Goal: Information Seeking & Learning: Learn about a topic

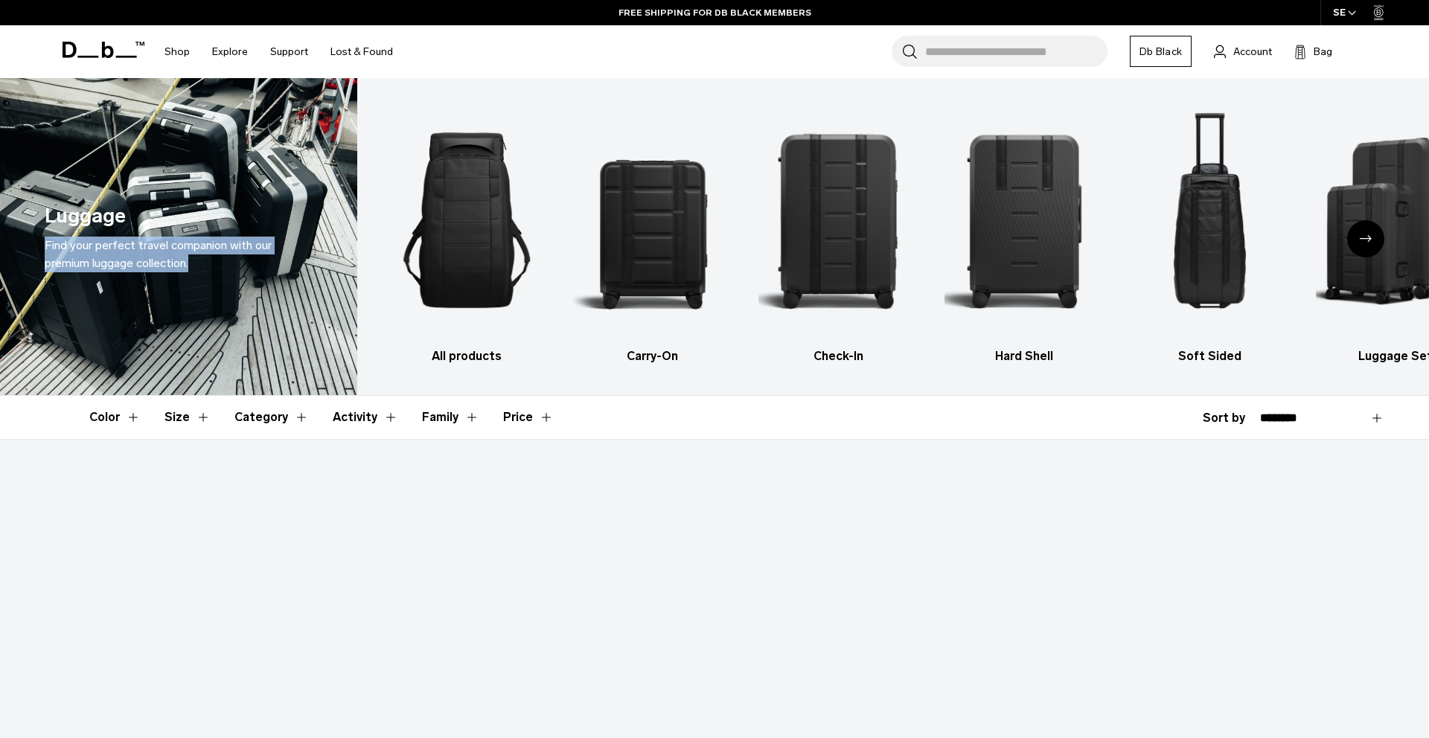
drag, startPoint x: 215, startPoint y: 273, endPoint x: 21, endPoint y: 250, distance: 195.6
click at [21, 250] on div "Luggage Find your perfect travel companion with our premium luggage collection." at bounding box center [178, 236] width 357 height 317
copy span "Find your perfect travel companion with our premium luggage collection."
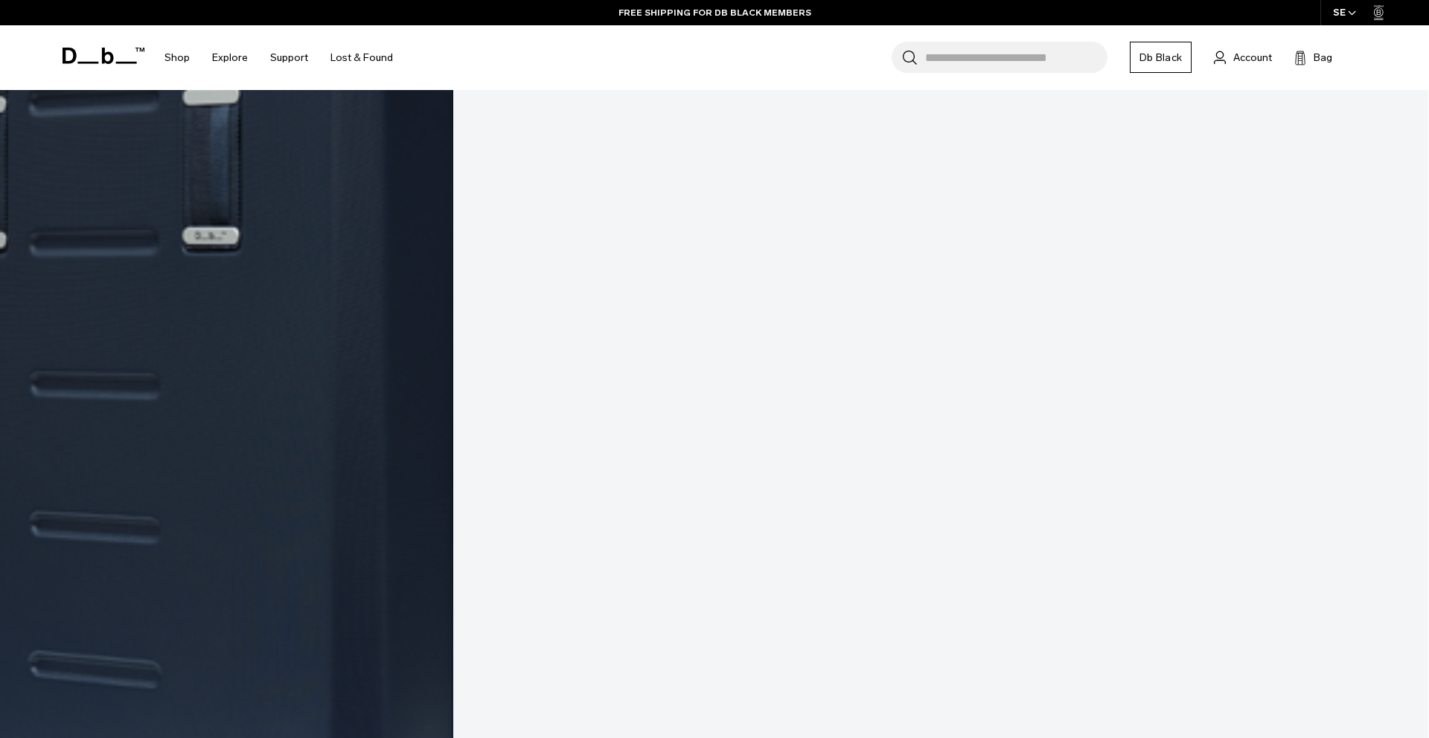
scroll to position [7717, 0]
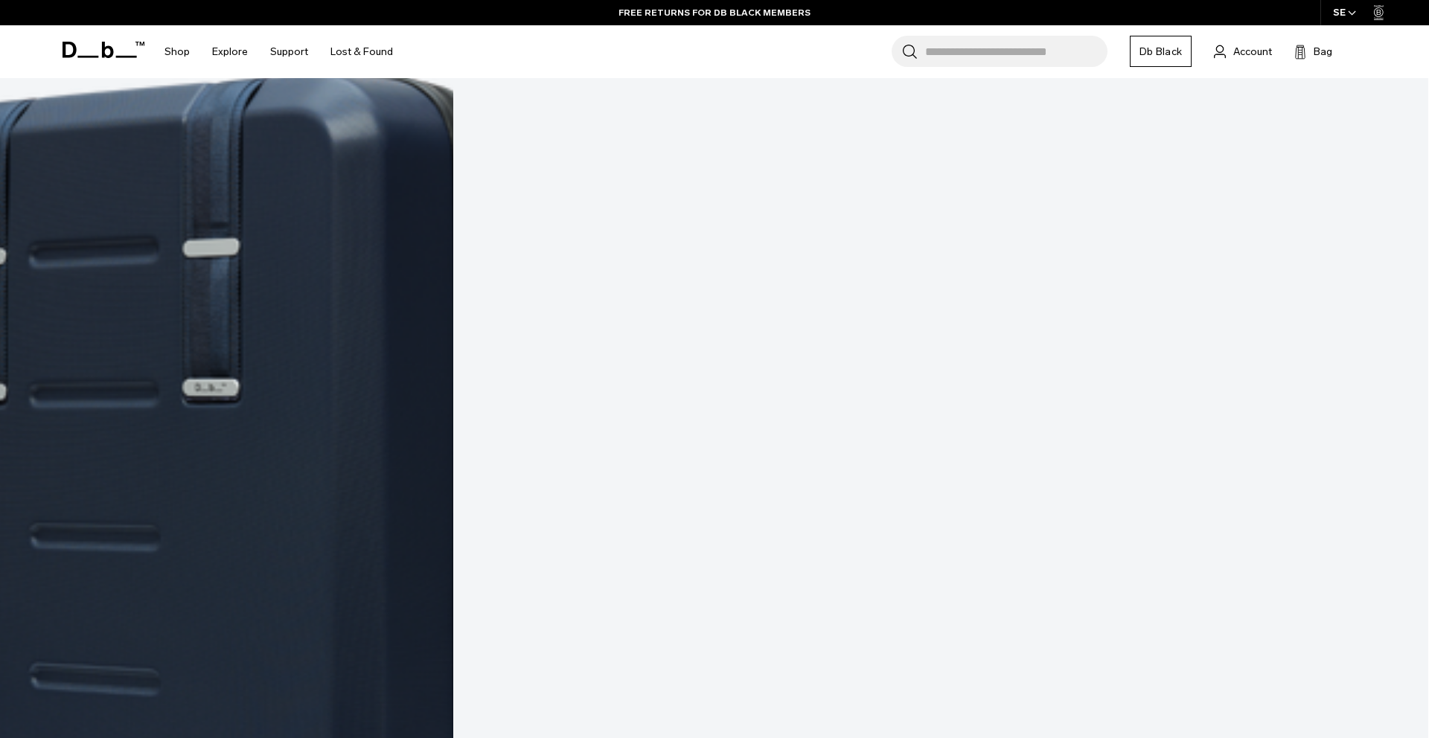
scroll to position [7543, 0]
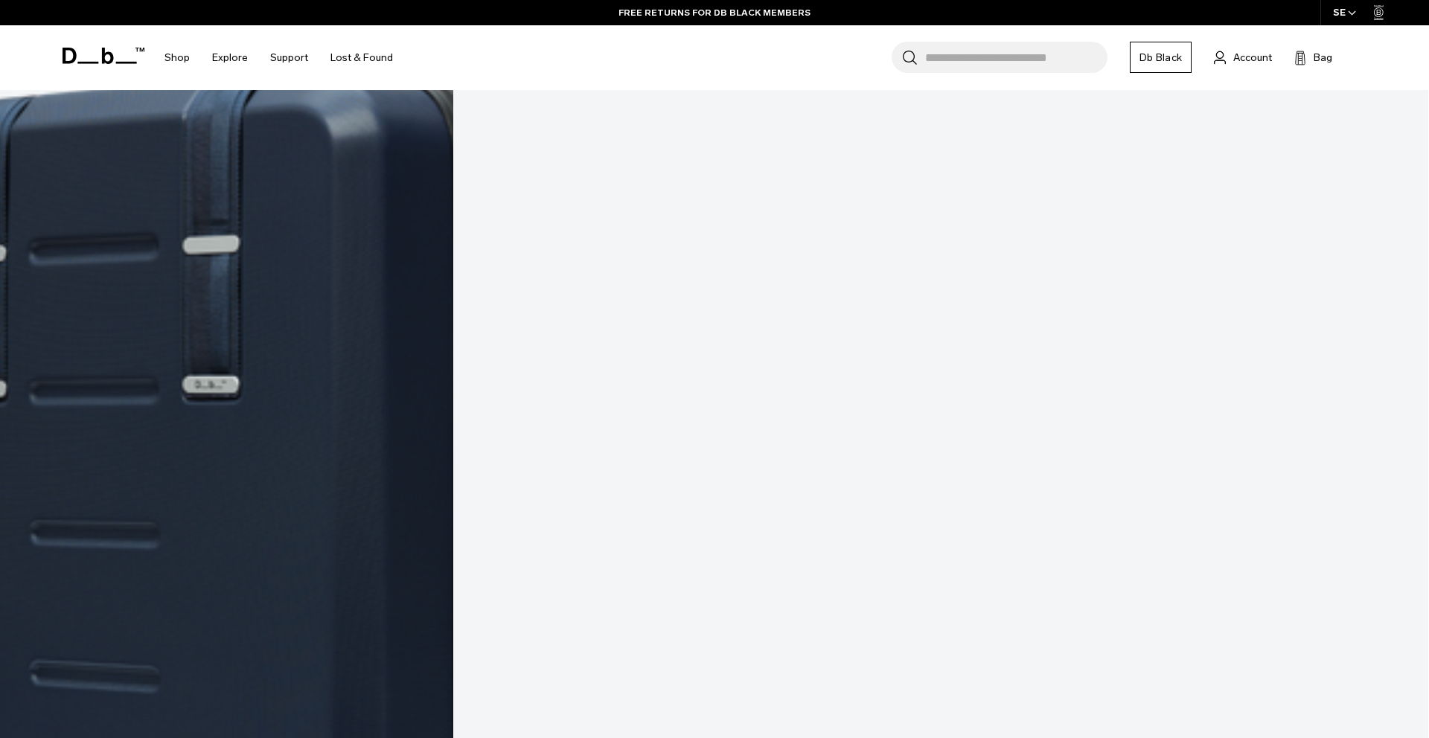
drag, startPoint x: 503, startPoint y: 153, endPoint x: -43, endPoint y: 118, distance: 547.3
copy h2 "Your questions answered."
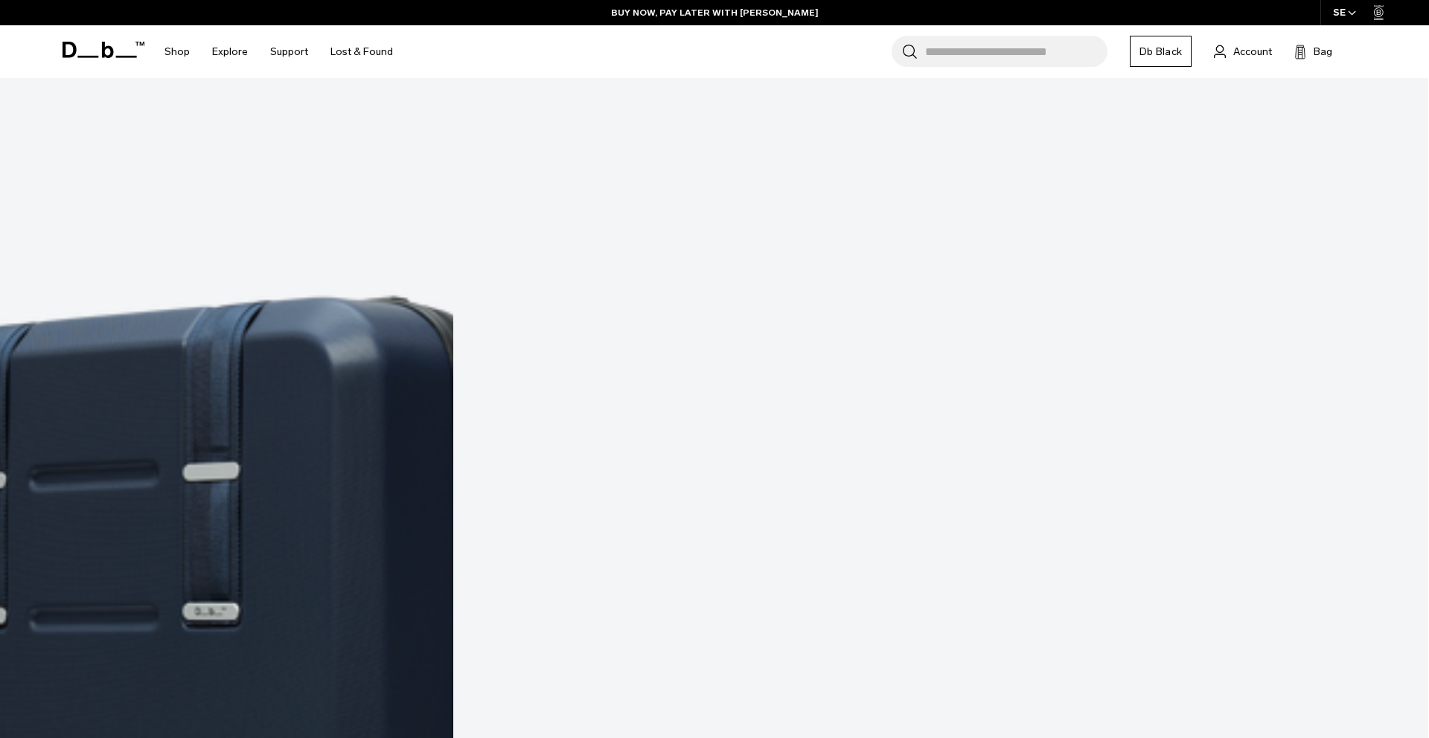
scroll to position [7300, 0]
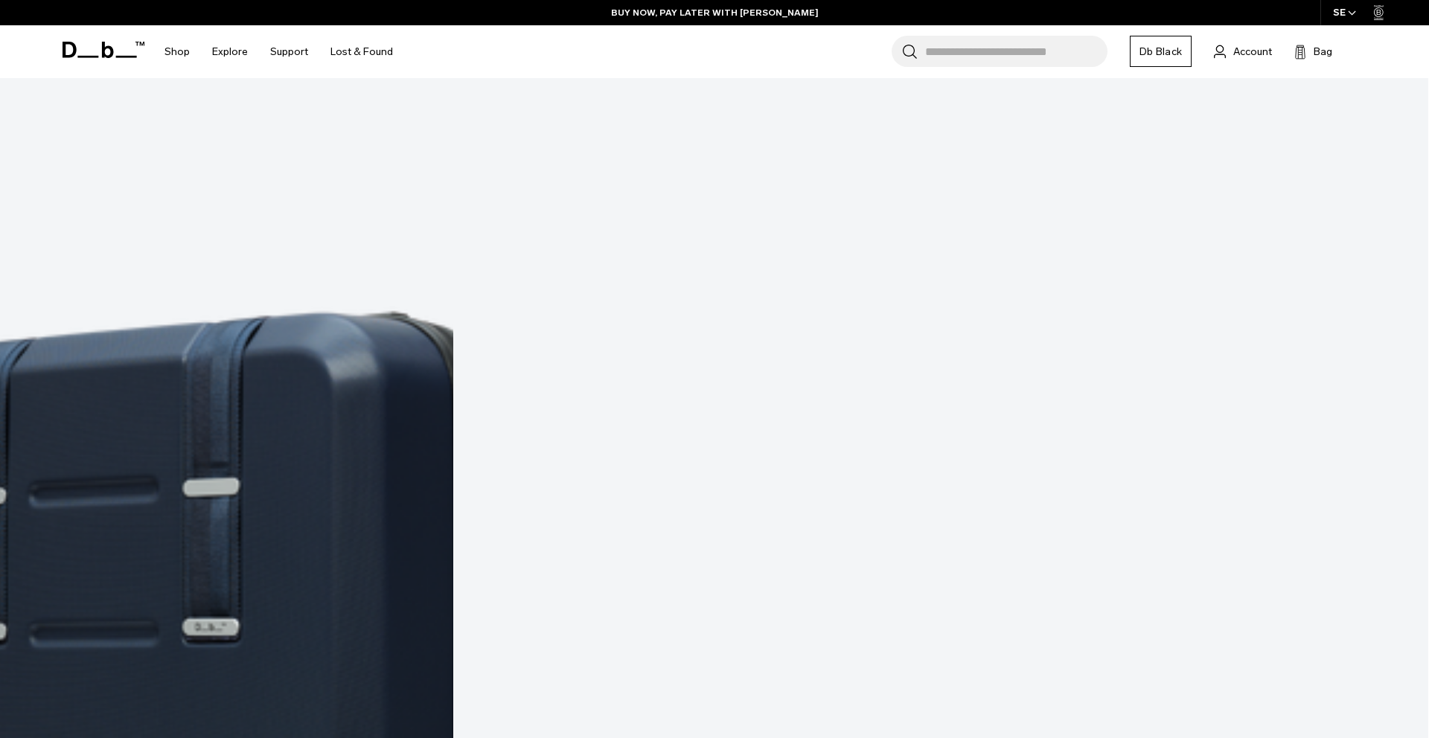
drag, startPoint x: 490, startPoint y: 400, endPoint x: 63, endPoint y: 371, distance: 427.3
drag, startPoint x: 623, startPoint y: 395, endPoint x: 5, endPoint y: 364, distance: 618.5
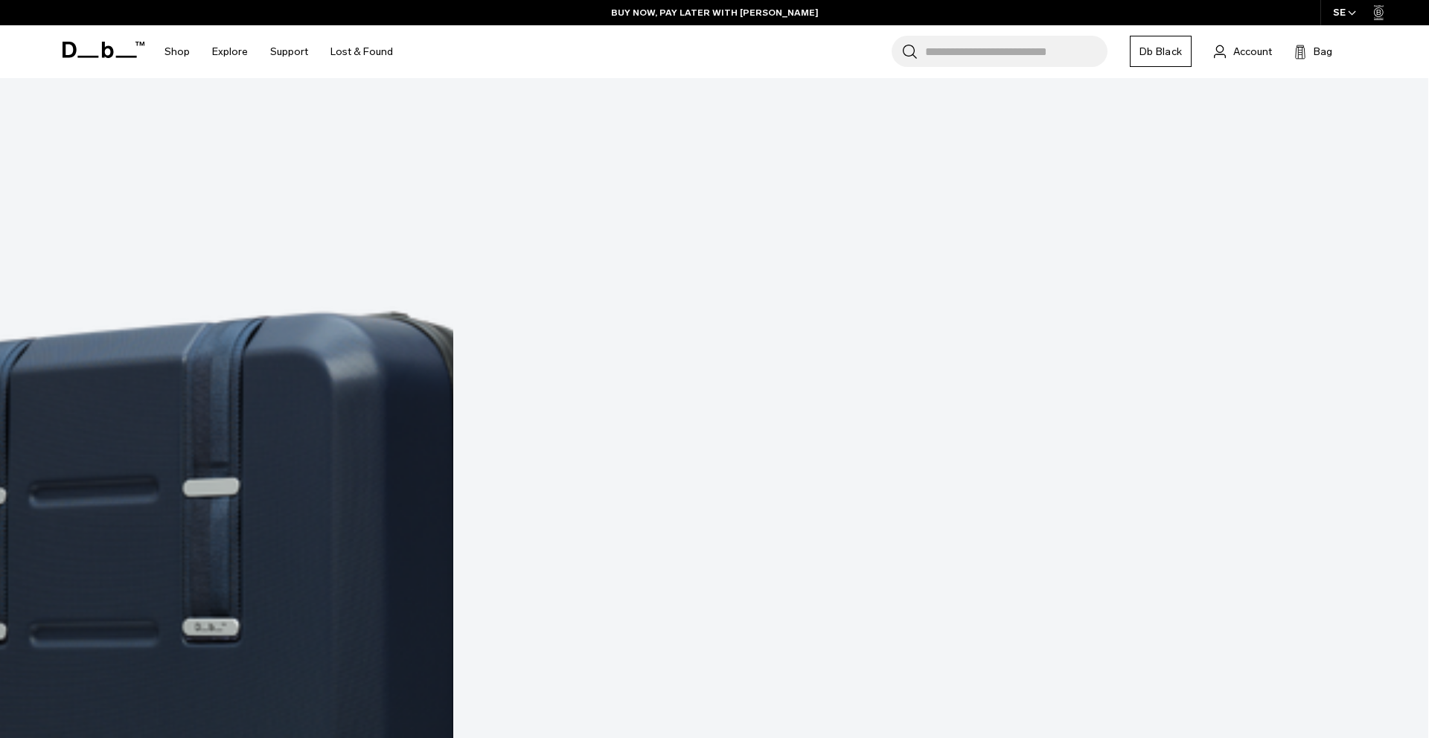
copy h2 "Your questions answered."
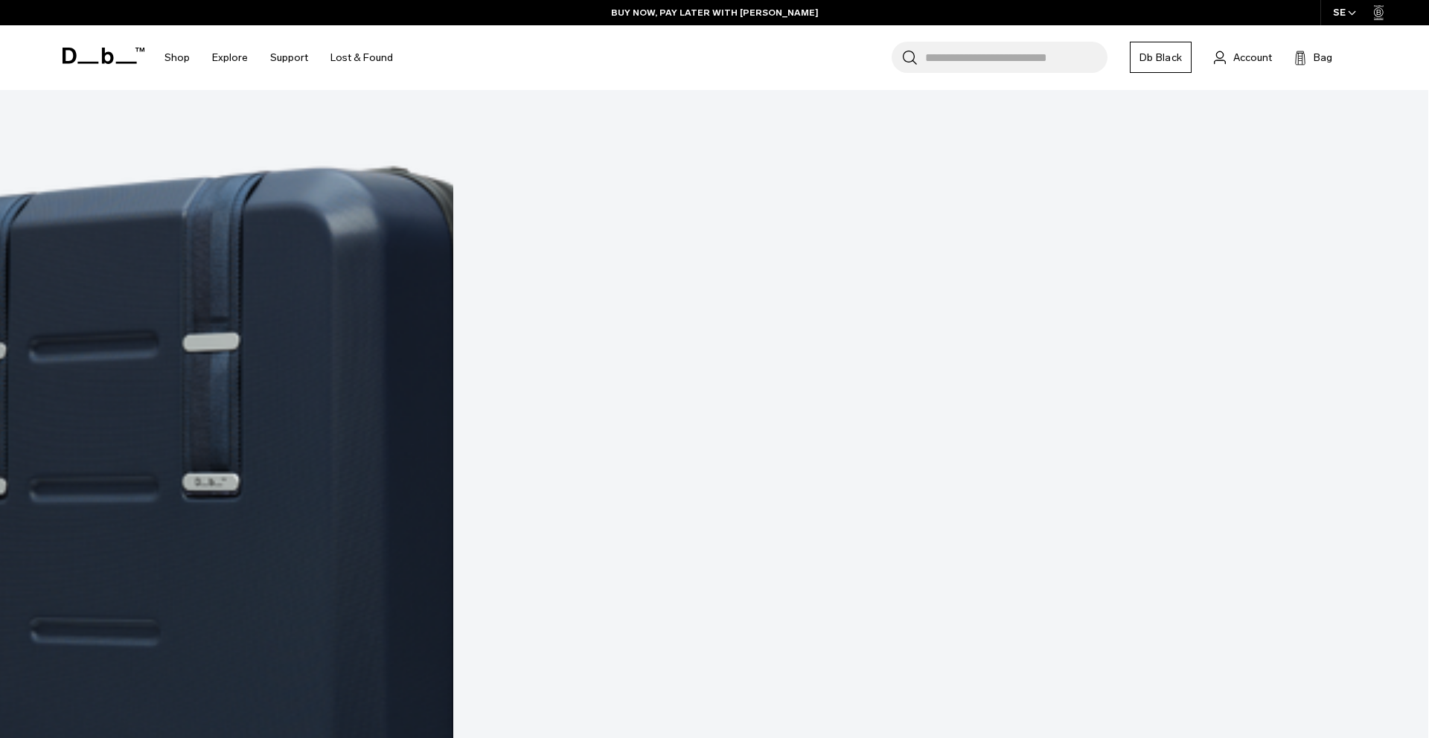
scroll to position [7442, 0]
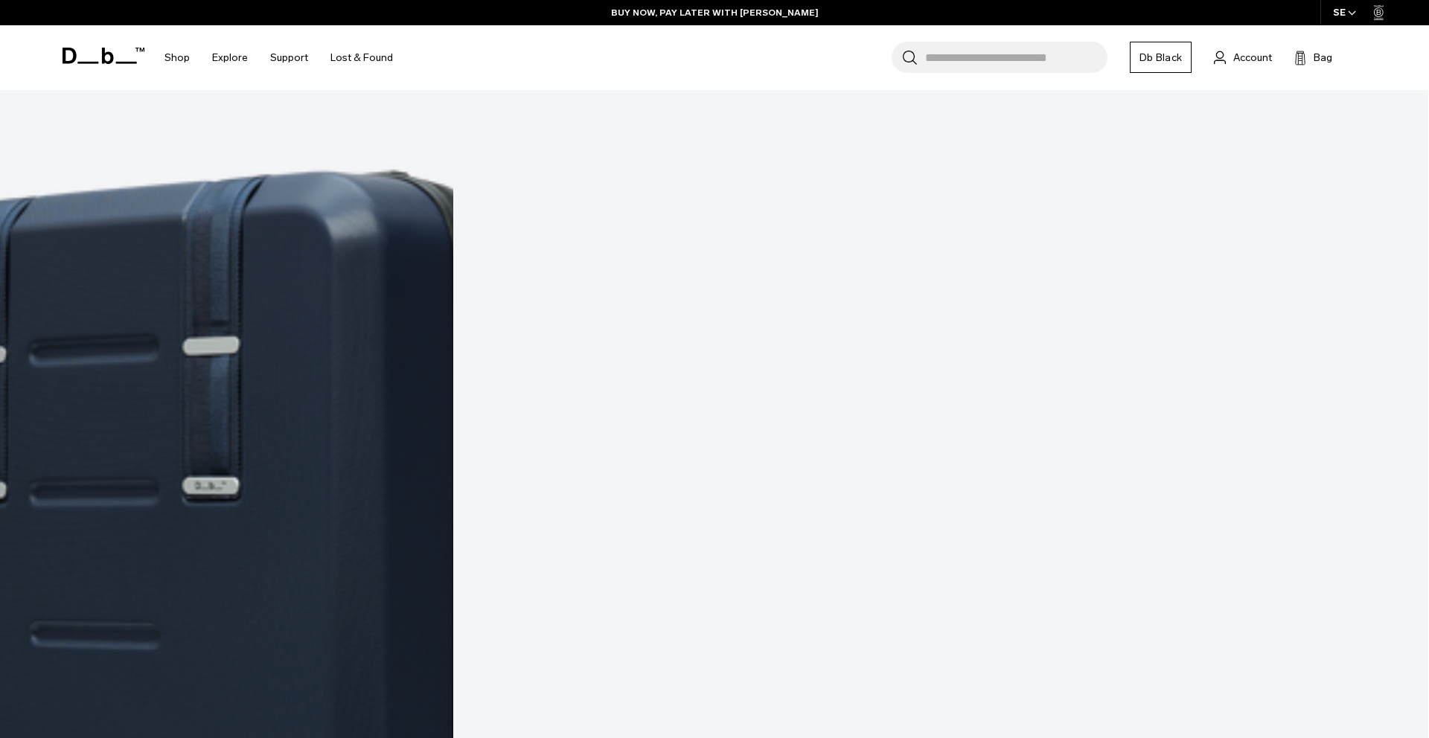
drag, startPoint x: 498, startPoint y: 484, endPoint x: 37, endPoint y: 329, distance: 486.2
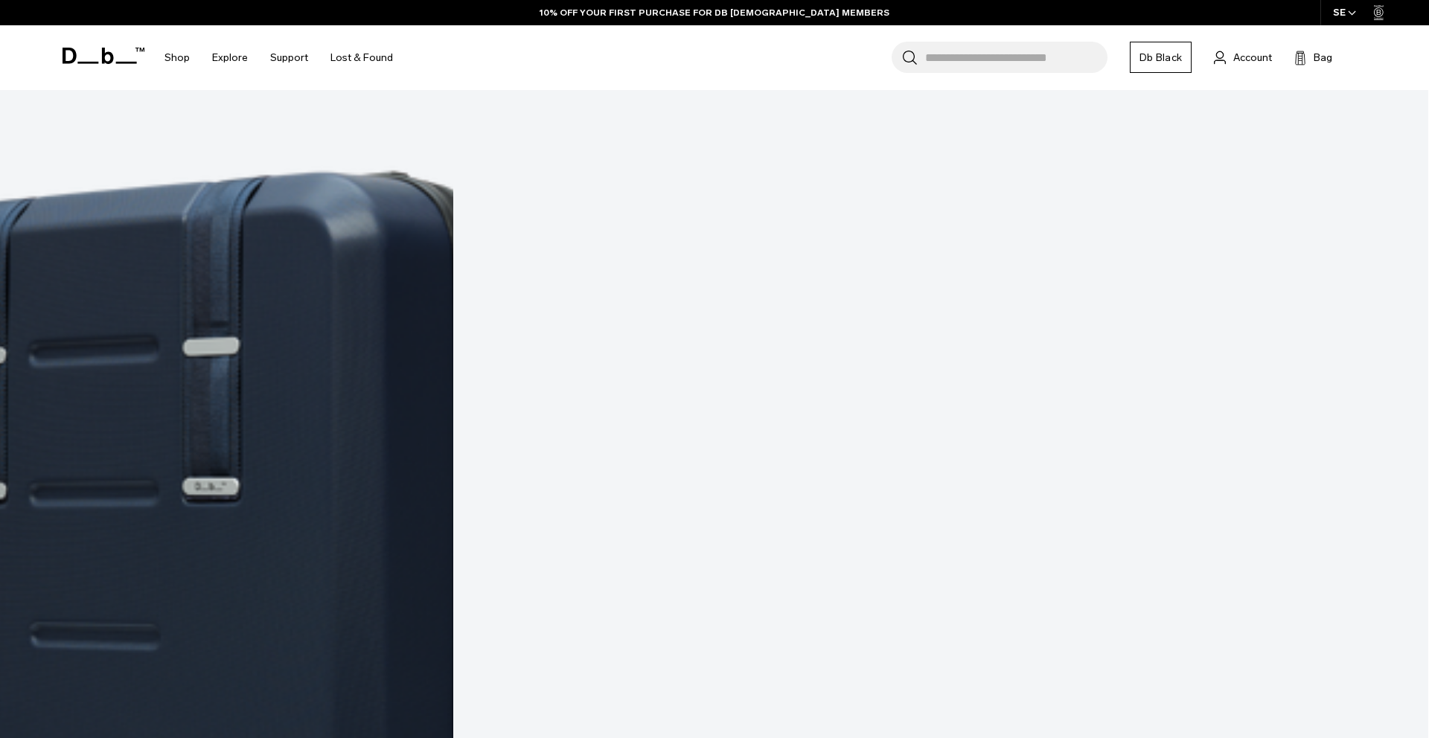
scroll to position [7438, 0]
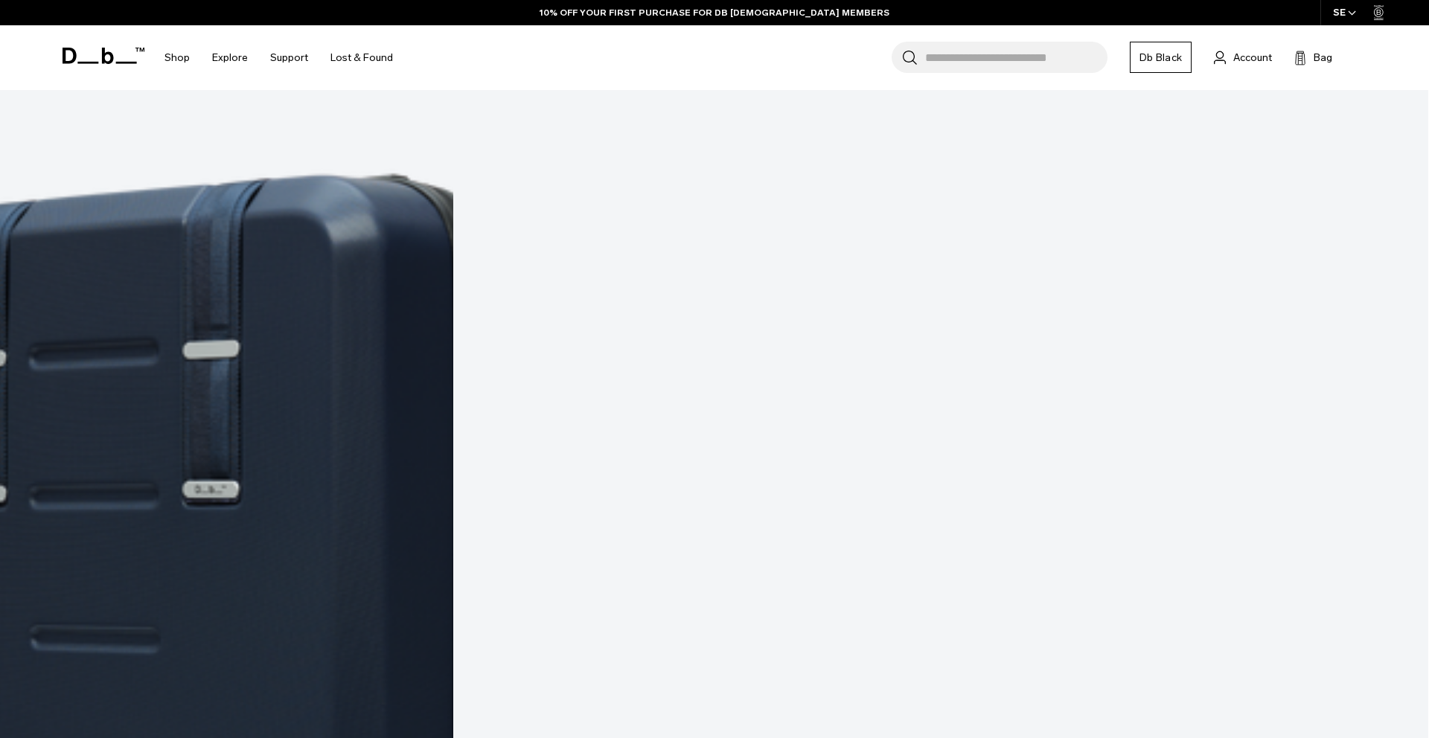
copy article "Luggage How do I set the TSA lock code? You can change your code by using a sma…"
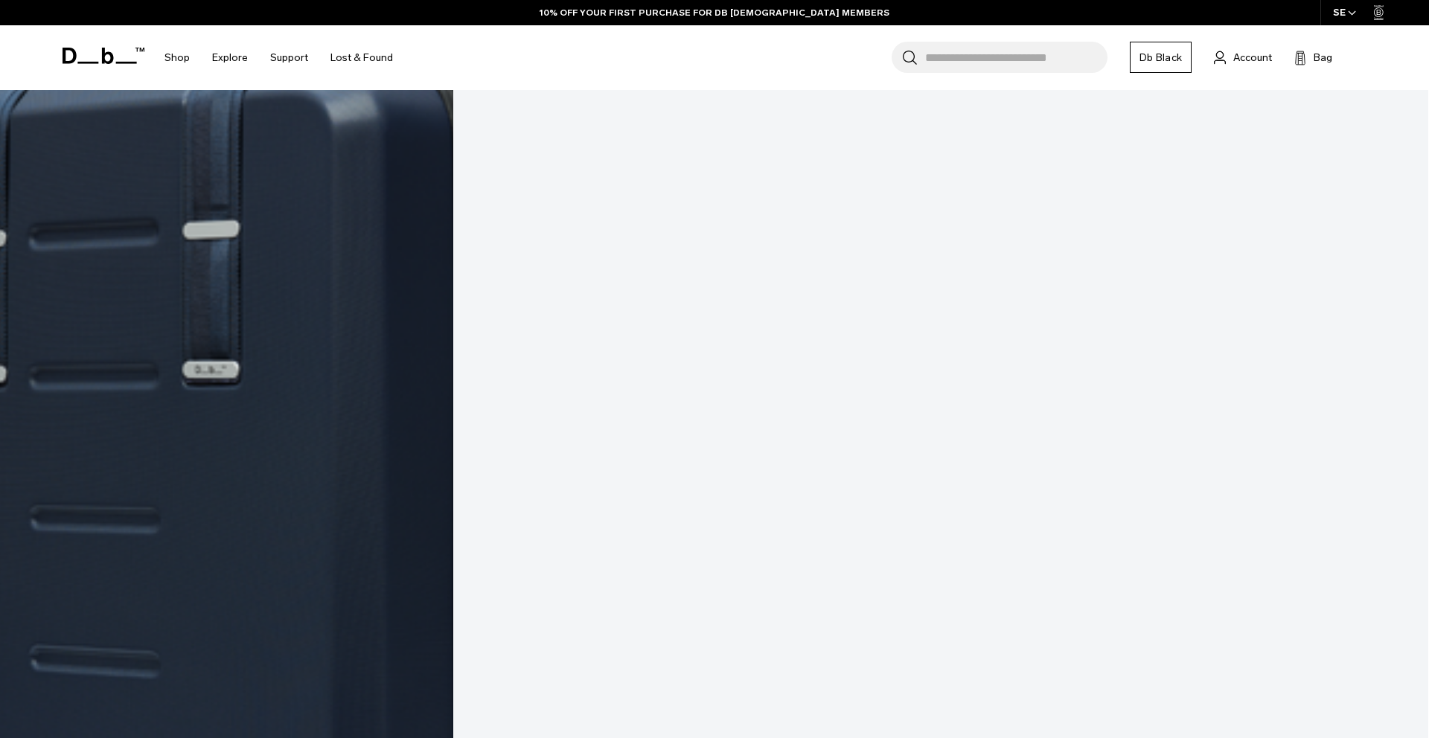
scroll to position [7560, 0]
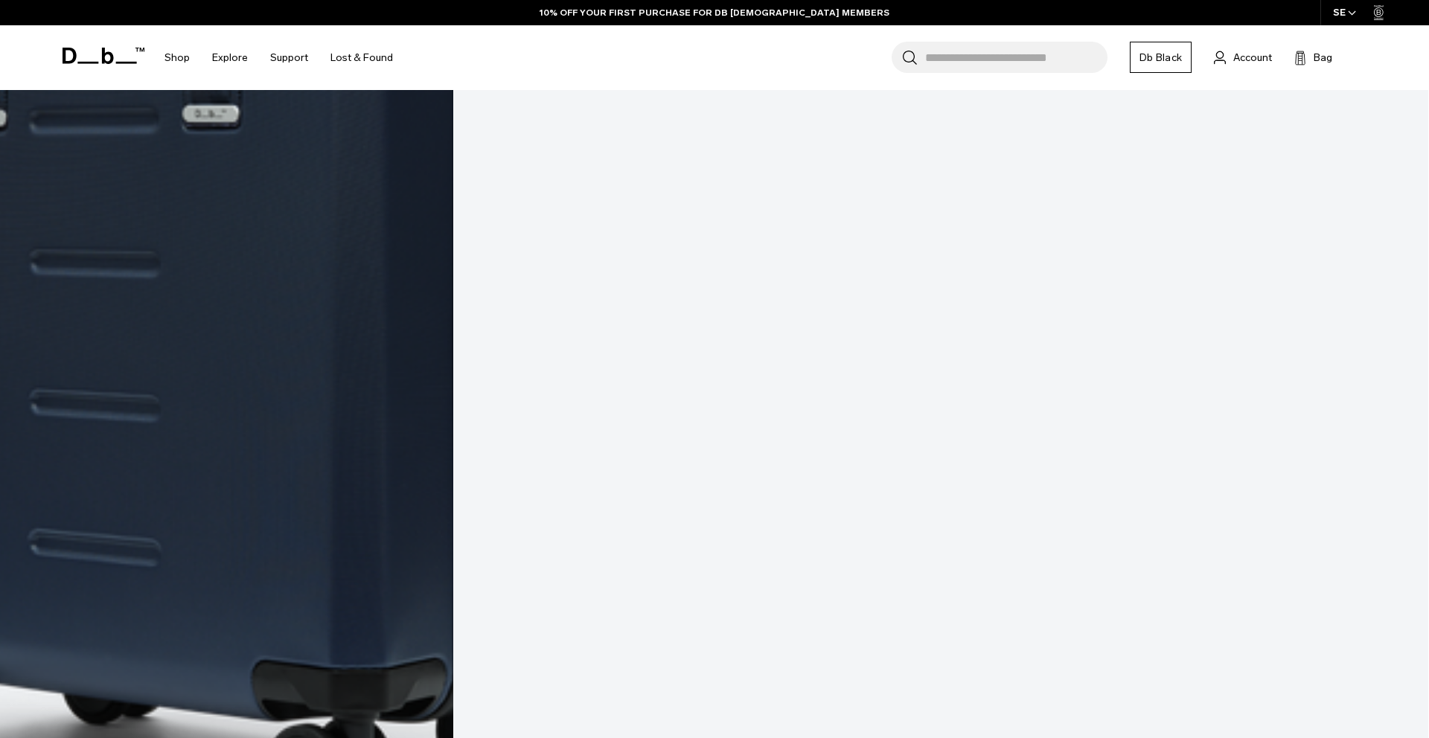
scroll to position [7816, 0]
drag, startPoint x: 555, startPoint y: 605, endPoint x: 68, endPoint y: 155, distance: 663.0
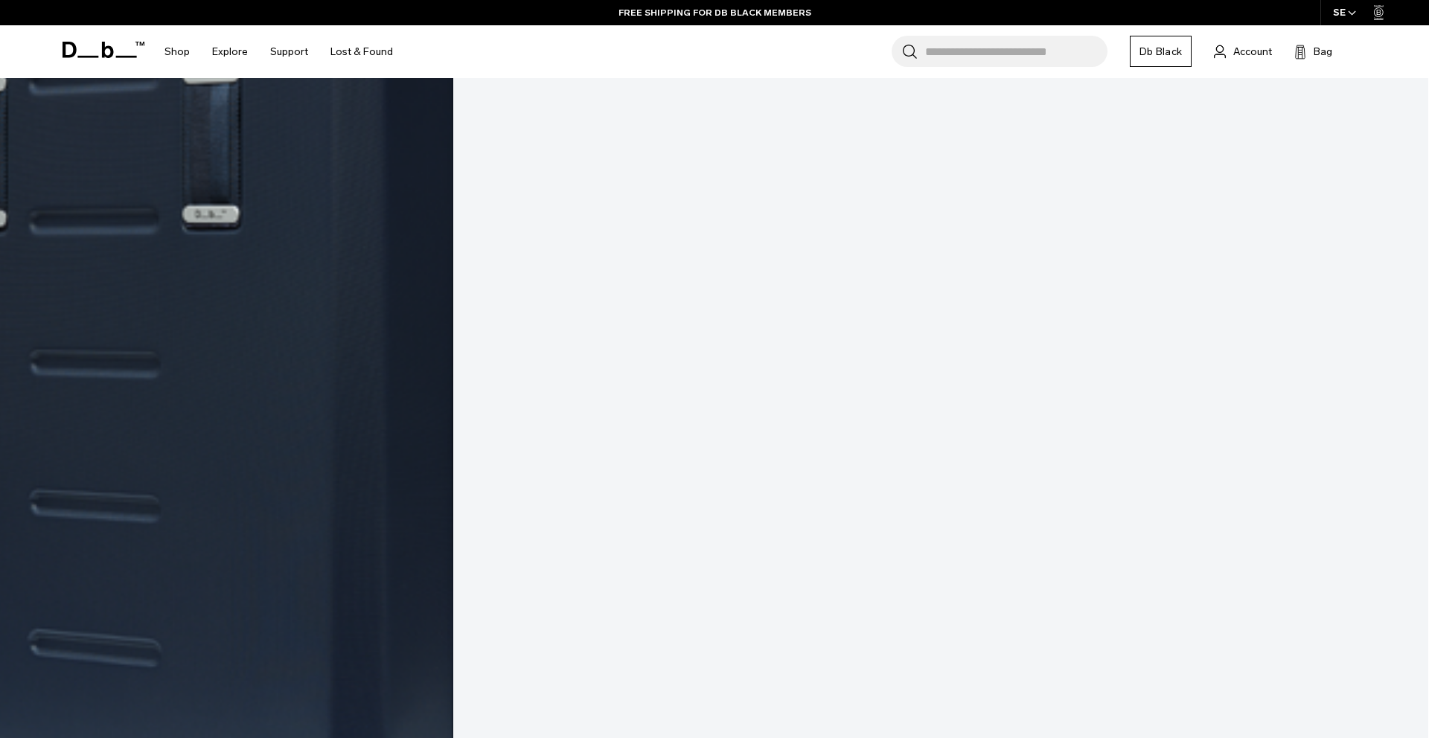
scroll to position [7702, 0]
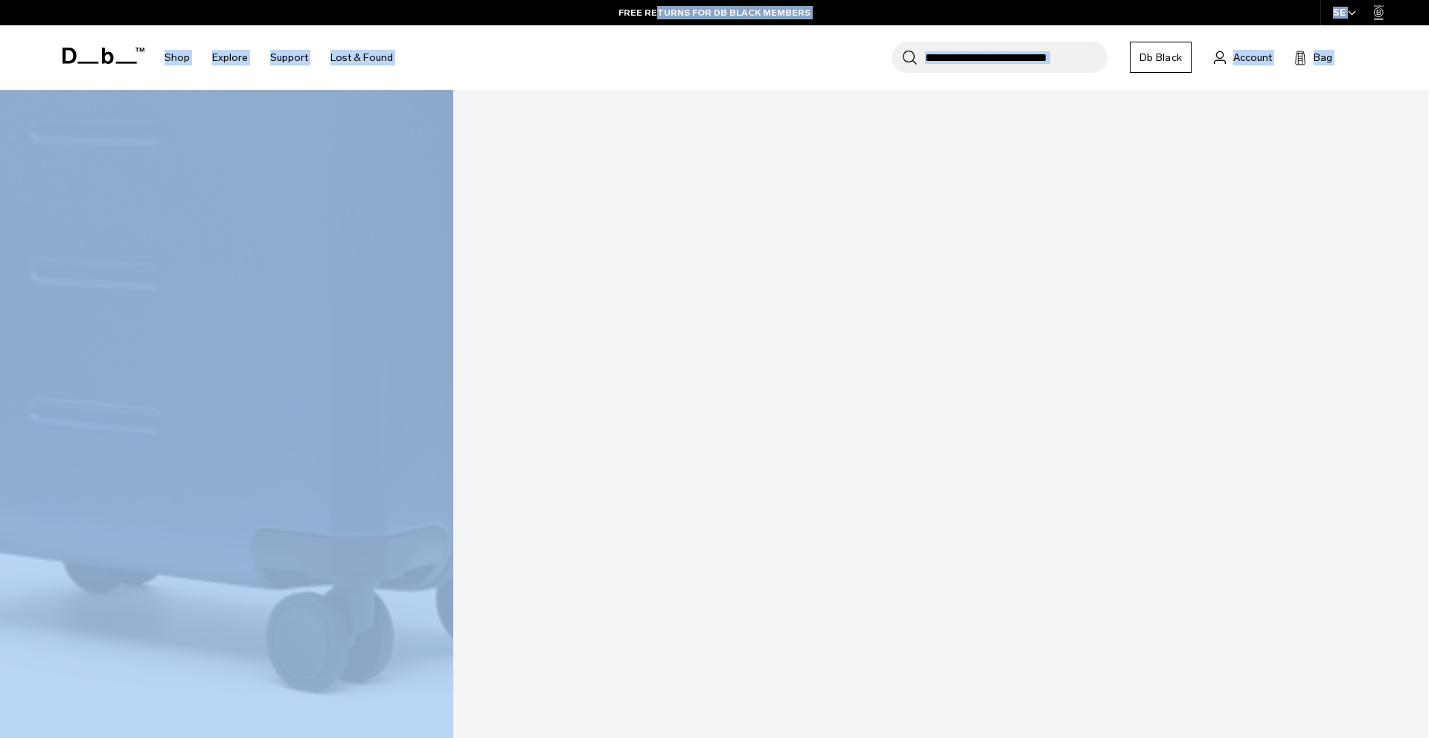
scroll to position [7764, 0]
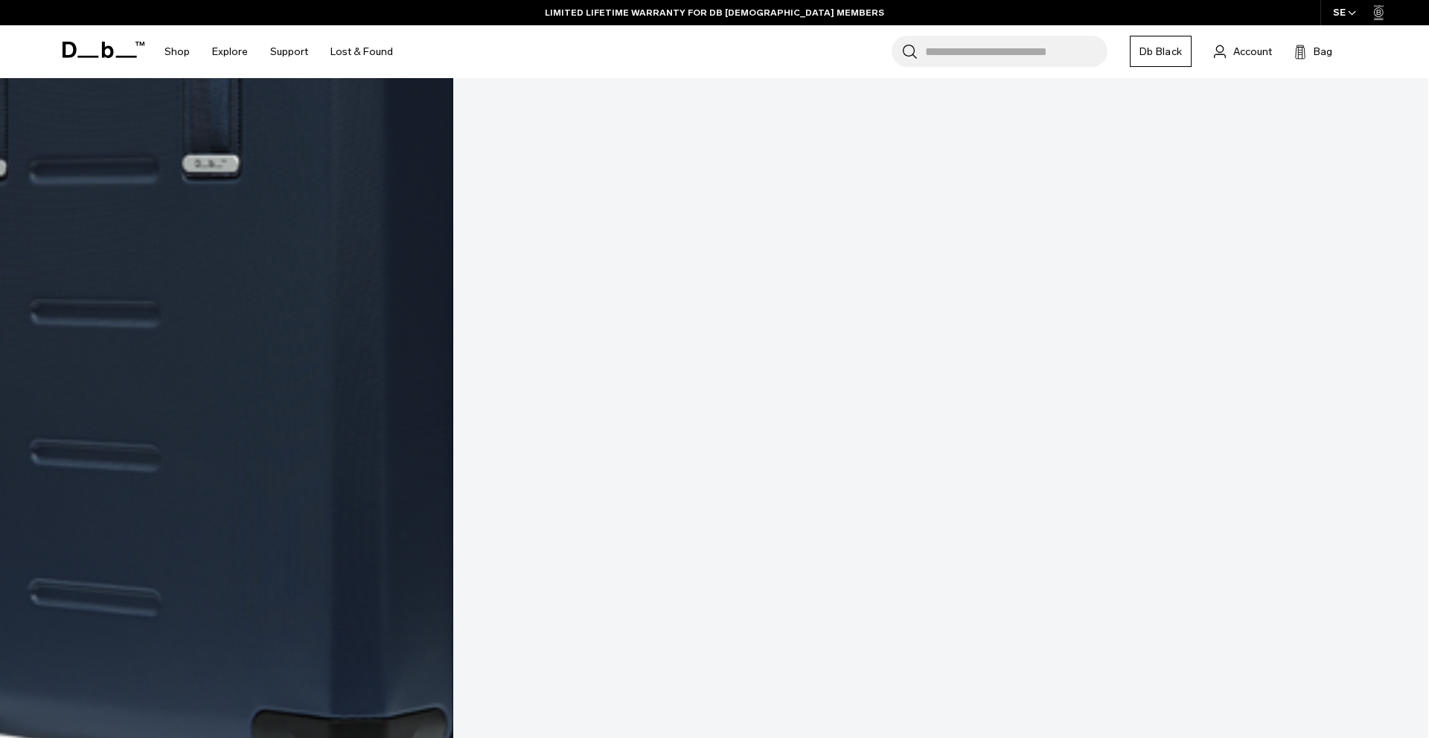
drag, startPoint x: 389, startPoint y: 394, endPoint x: 39, endPoint y: 115, distance: 448.0
copy div "What's the difference between Ramverk and Ramverk Pro? Both the Ramverk Pro and…"
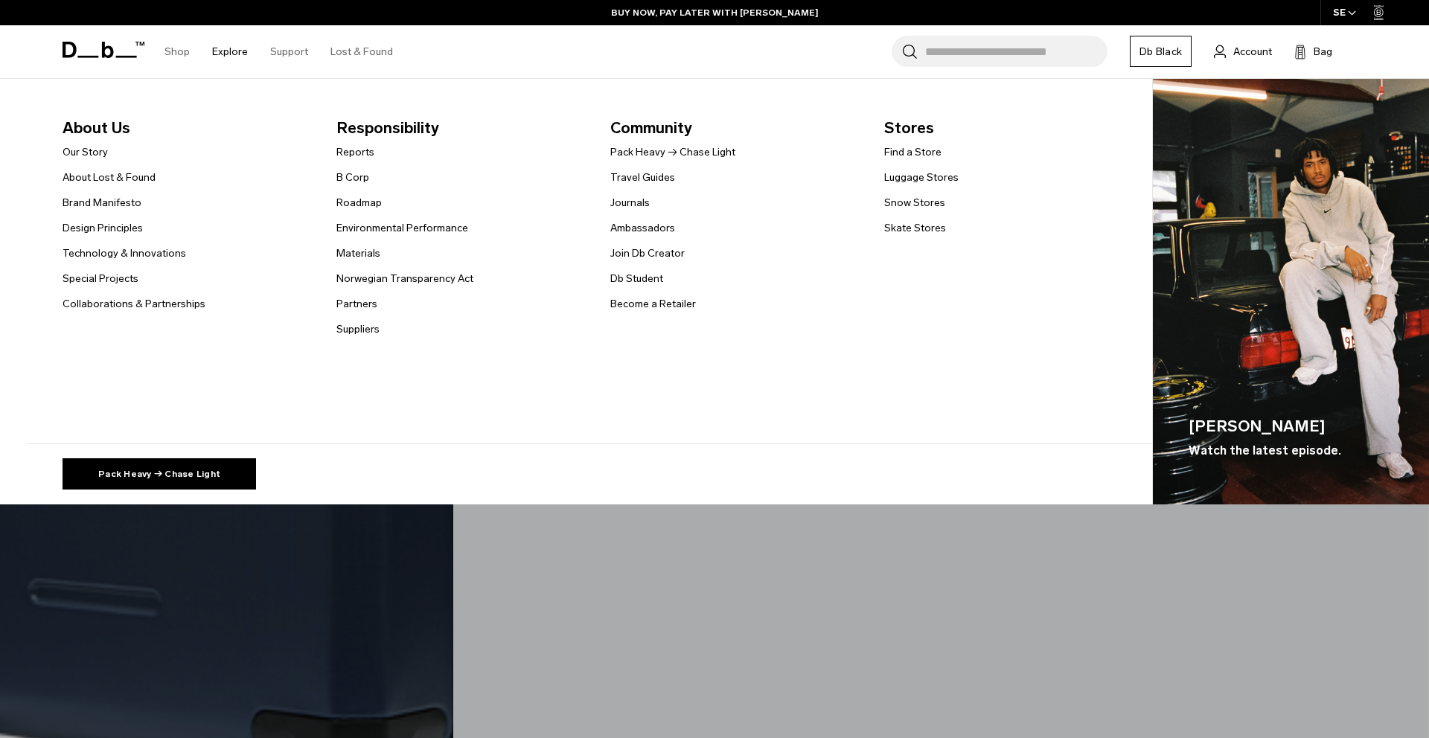
scroll to position [7768, 0]
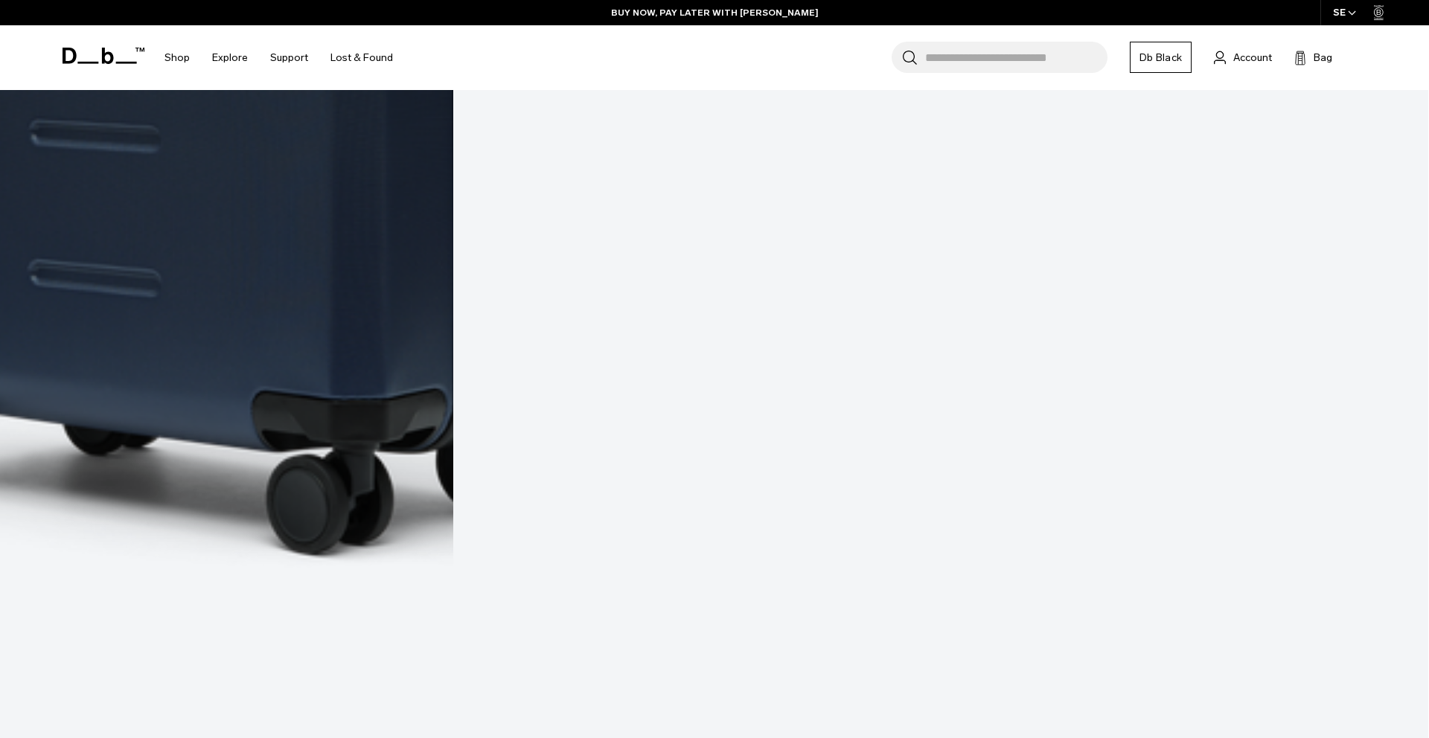
scroll to position [8103, 0]
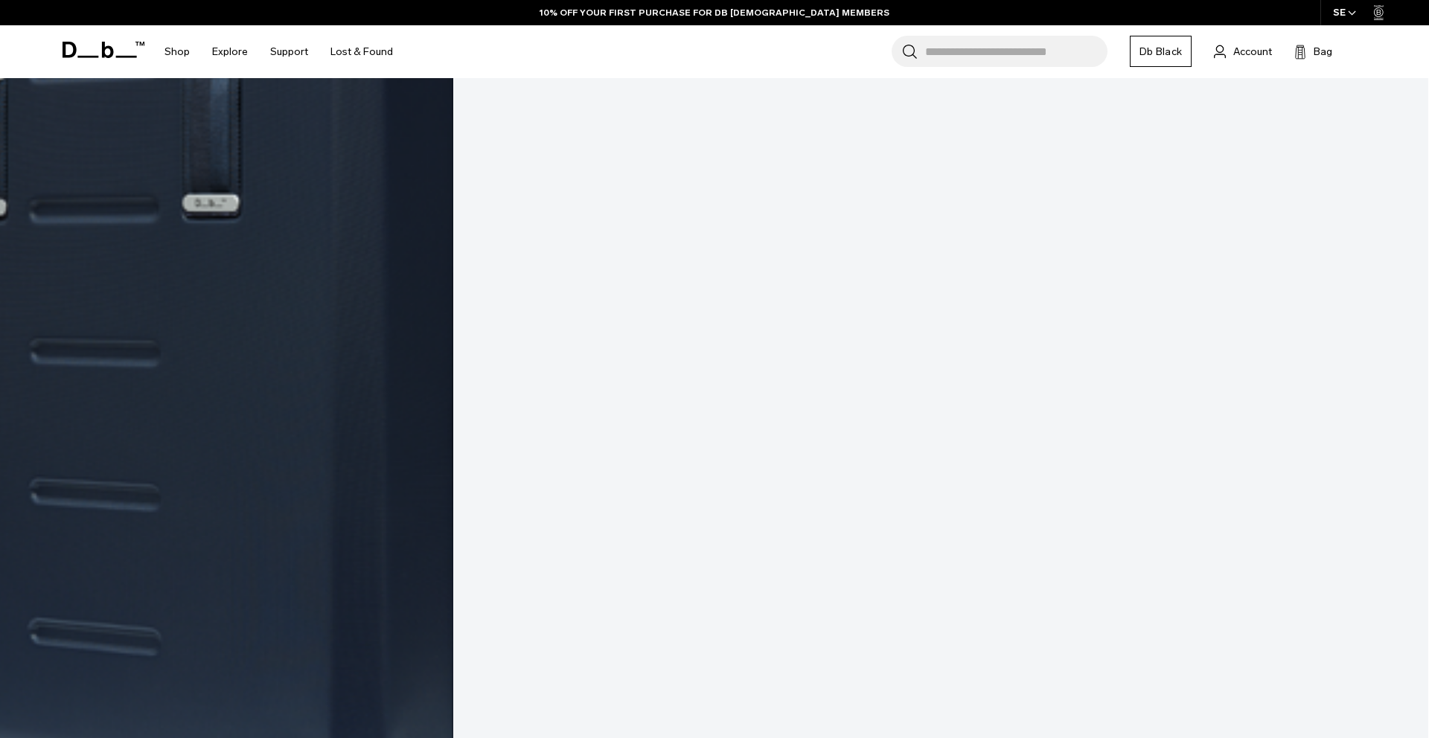
scroll to position [7742, 0]
drag, startPoint x: 464, startPoint y: 296, endPoint x: 13, endPoint y: 239, distance: 453.9
copy div "Why does Ramverk Pro weigh more? Both the Ramverk and the Ramverk Pro are made …"
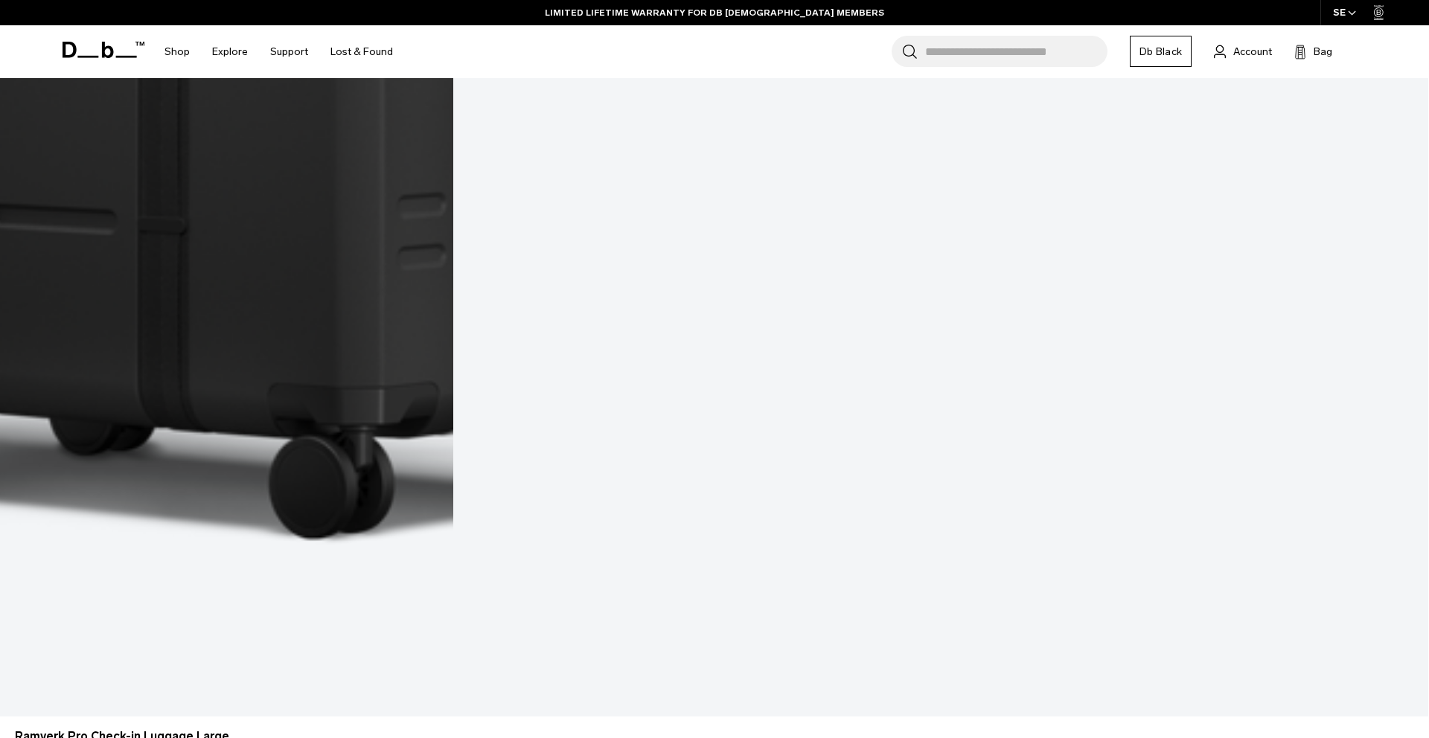
scroll to position [6459, 0]
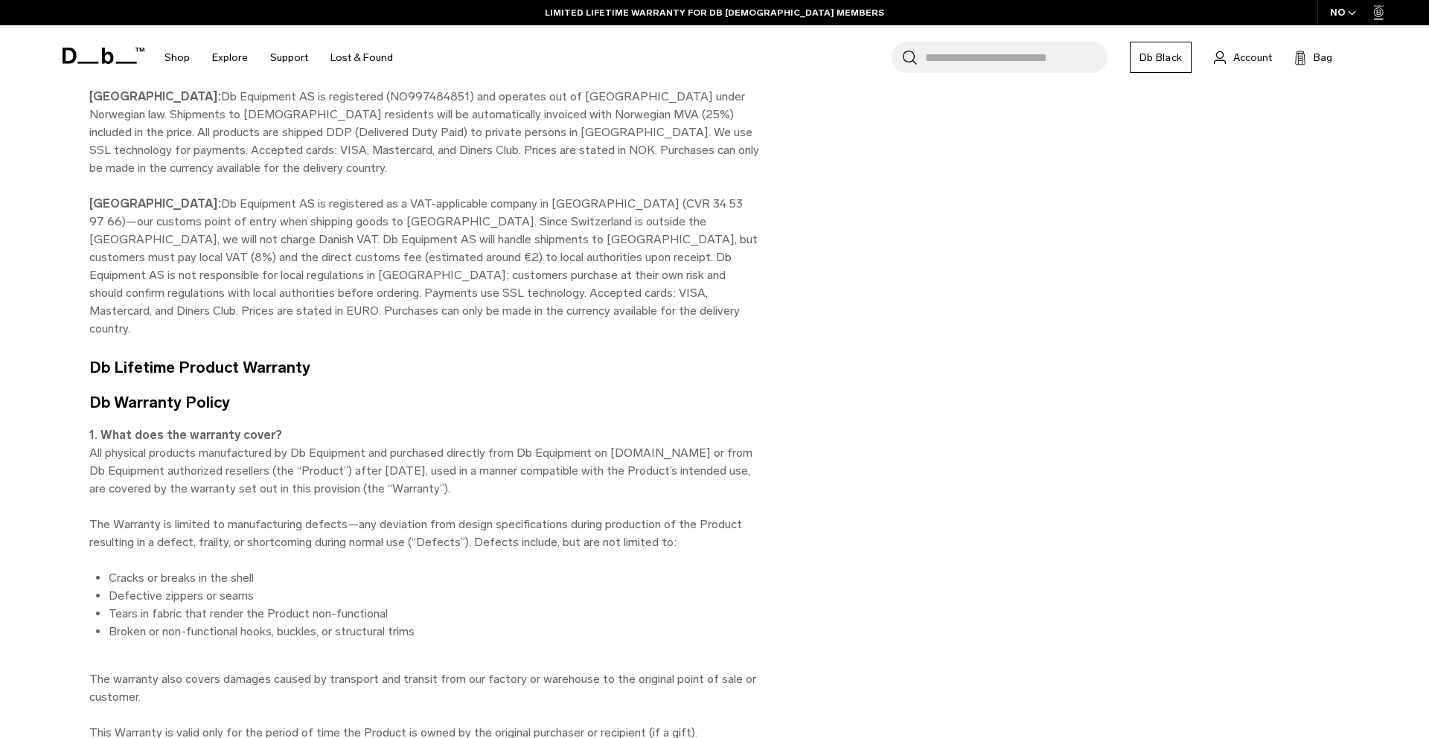
scroll to position [3291, 0]
click at [453, 621] on li "Broken or non-functional hooks, buckles, or structural trims" at bounding box center [434, 630] width 650 height 18
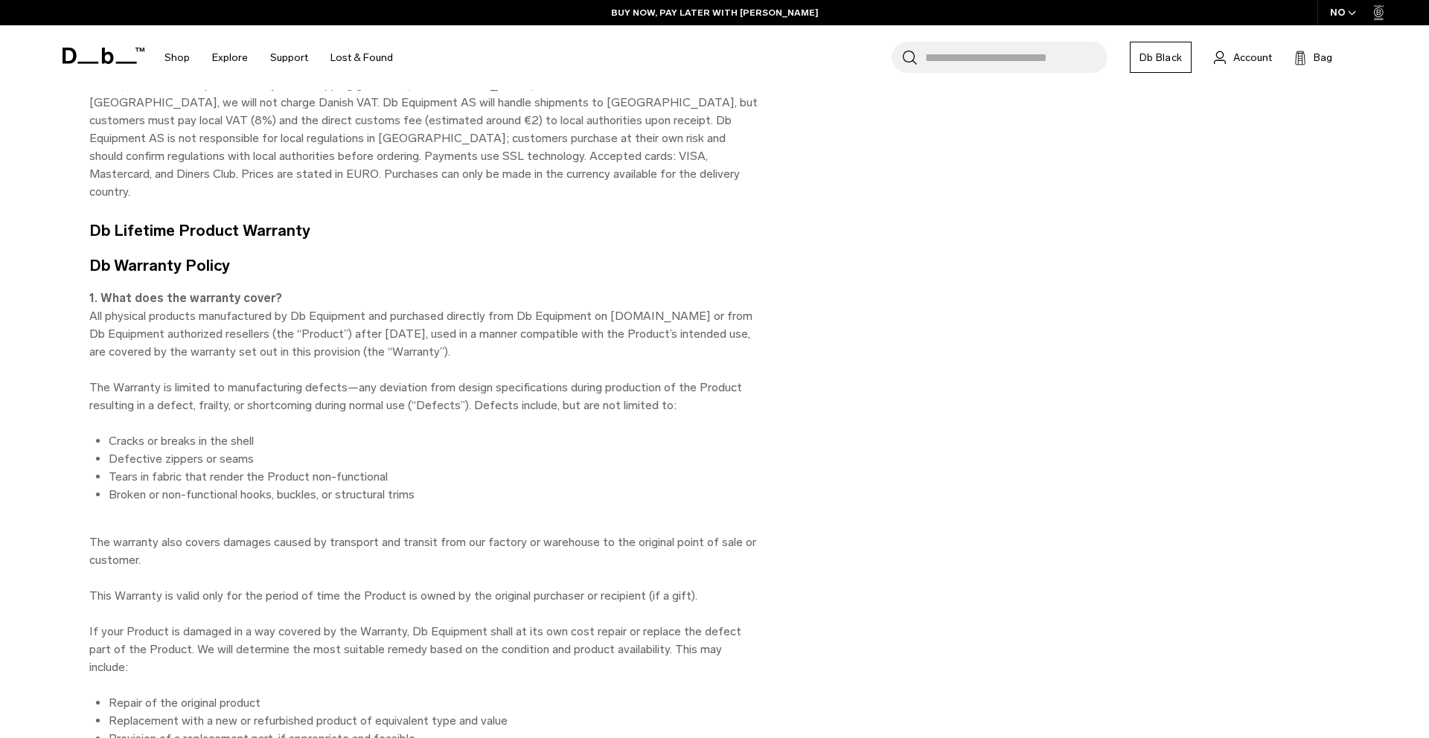
scroll to position [3425, 0]
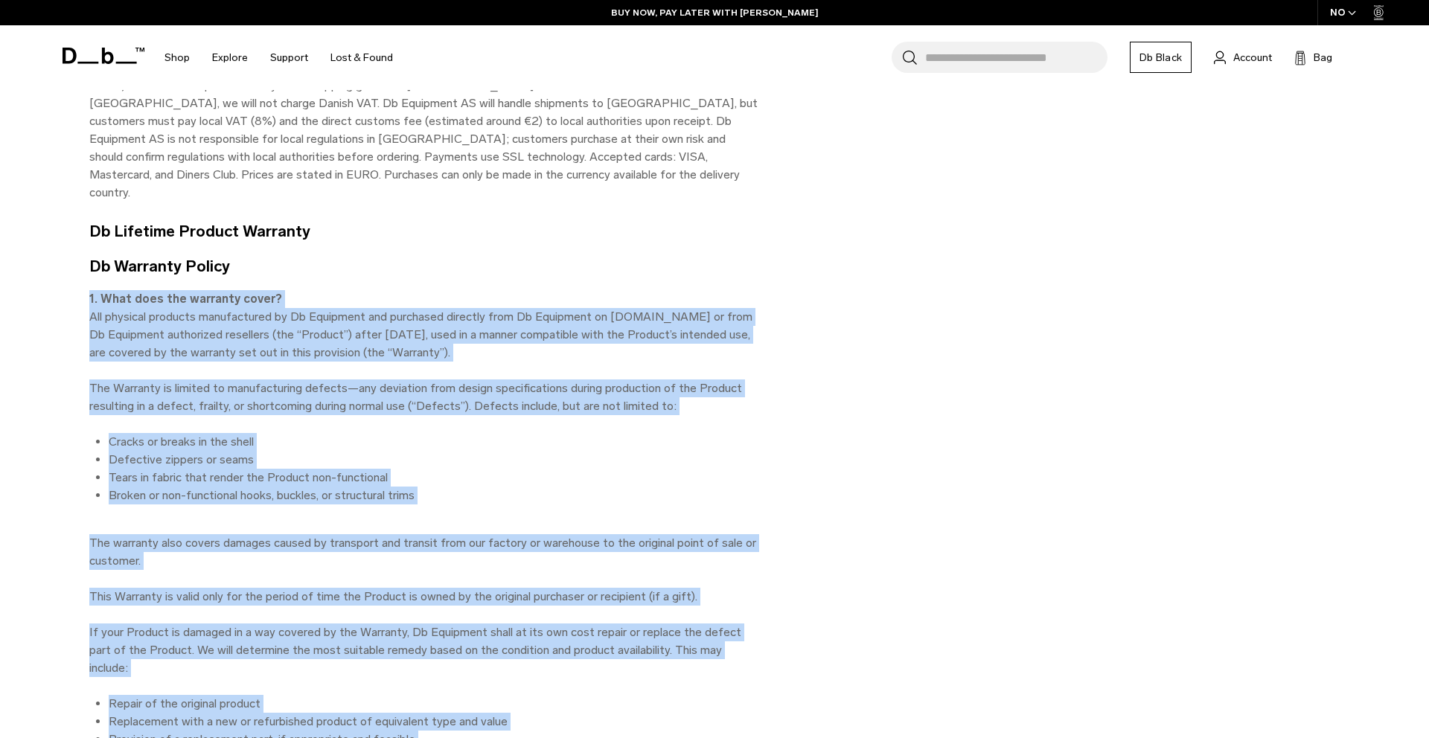
drag, startPoint x: 242, startPoint y: 248, endPoint x: 650, endPoint y: 641, distance: 566.3
click at [650, 641] on div "Db Terms & Conditions Revised Date: August 14th, 2025 By ordering from our site…" at bounding box center [715, 289] width 1340 height 7273
copy div "1. What does the warranty cover? All physical products manufactured by Db Equip…"
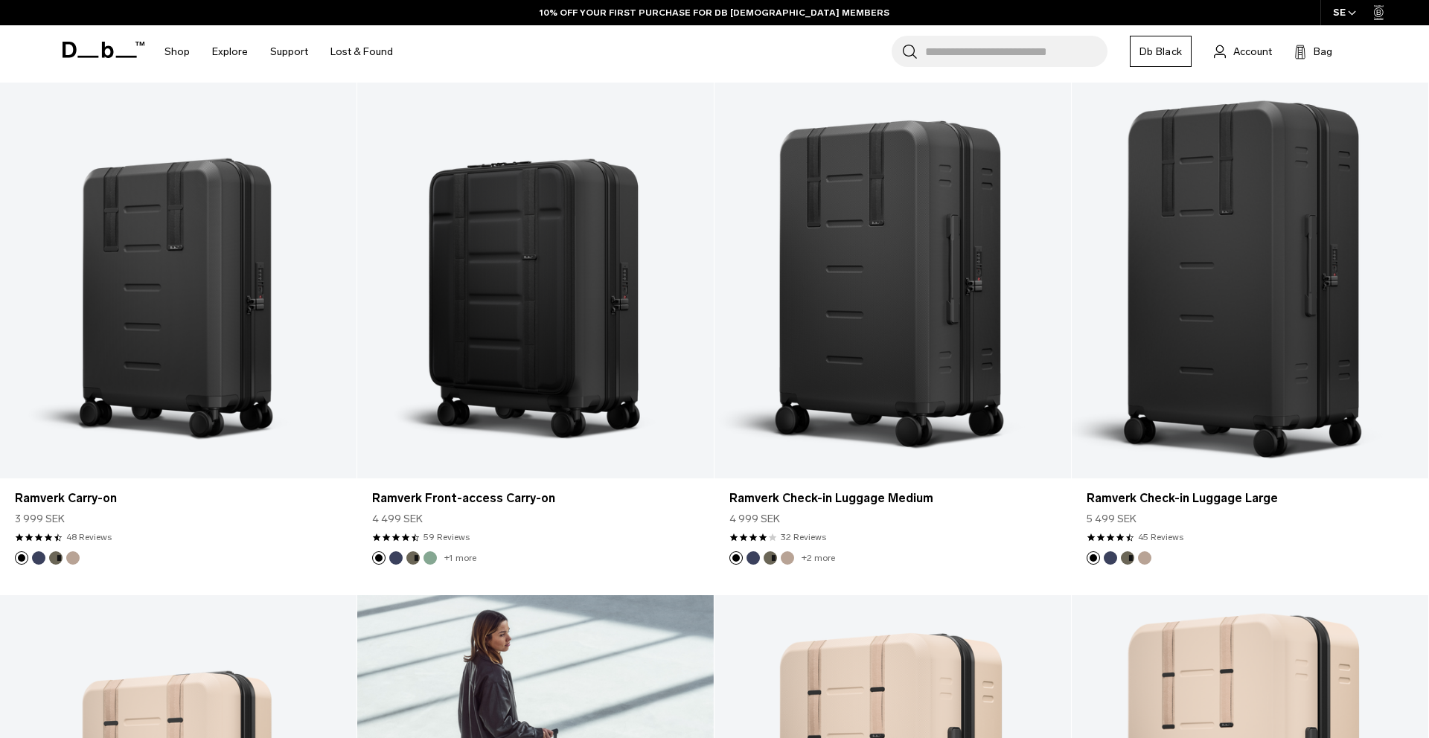
scroll to position [3936, 0]
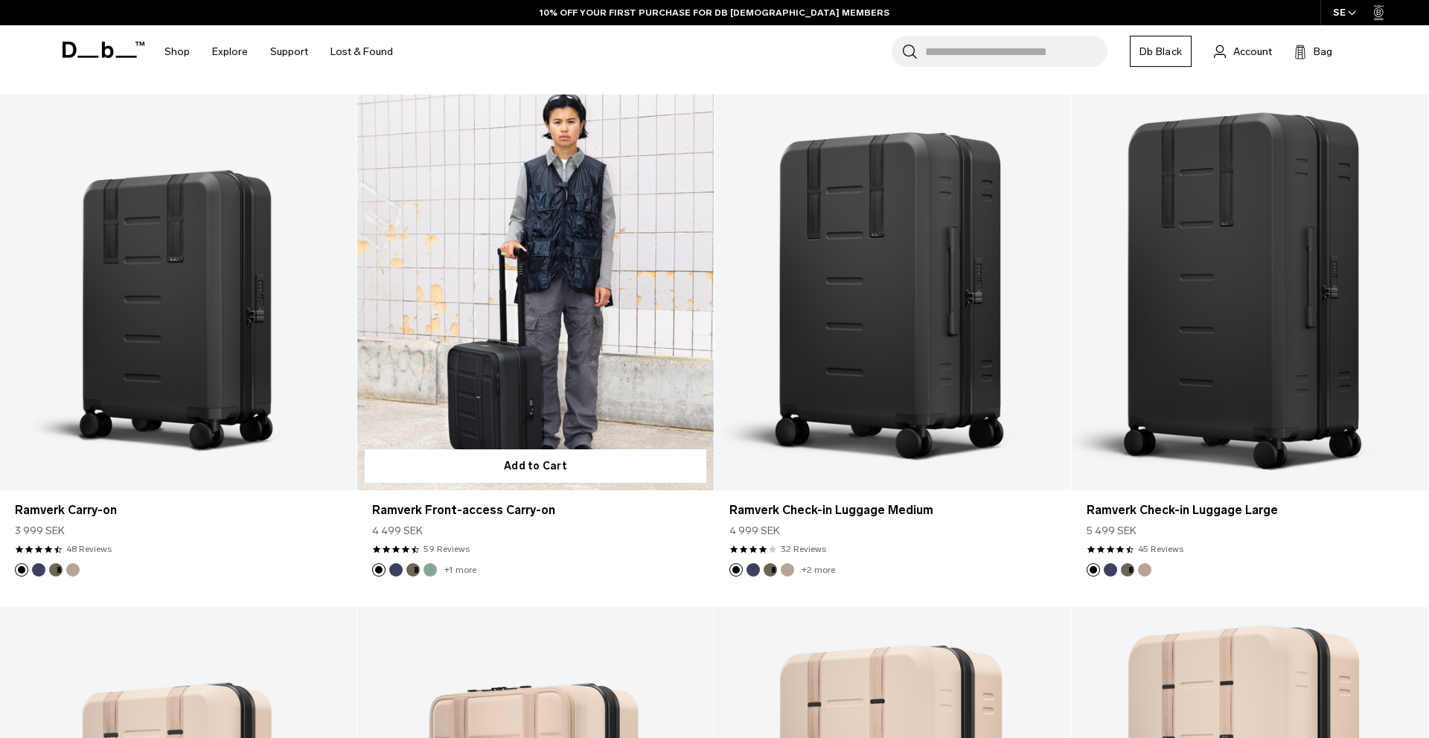
click at [600, 320] on link "Ramverk Front-access Carry-on" at bounding box center [535, 293] width 356 height 396
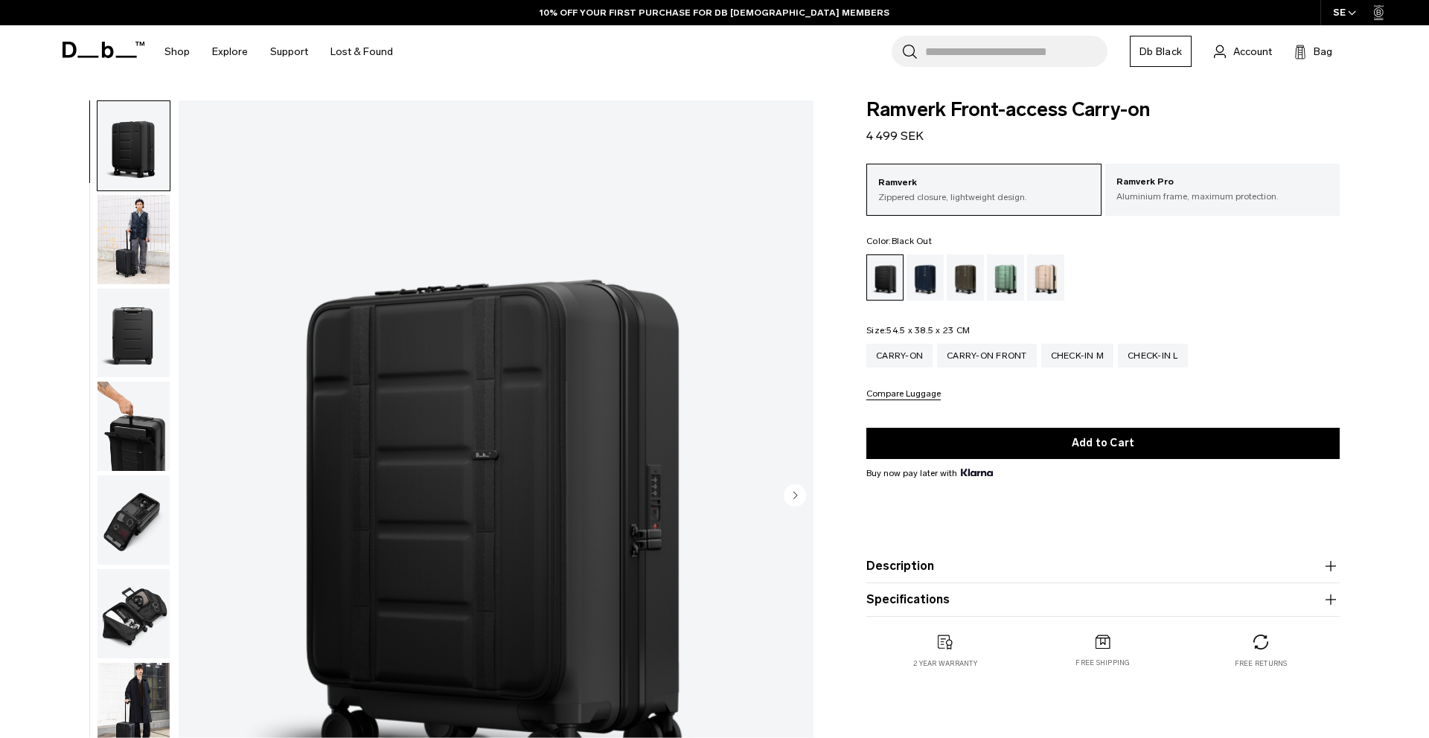
scroll to position [1, 0]
click at [889, 601] on button "Specifications" at bounding box center [1102, 599] width 473 height 18
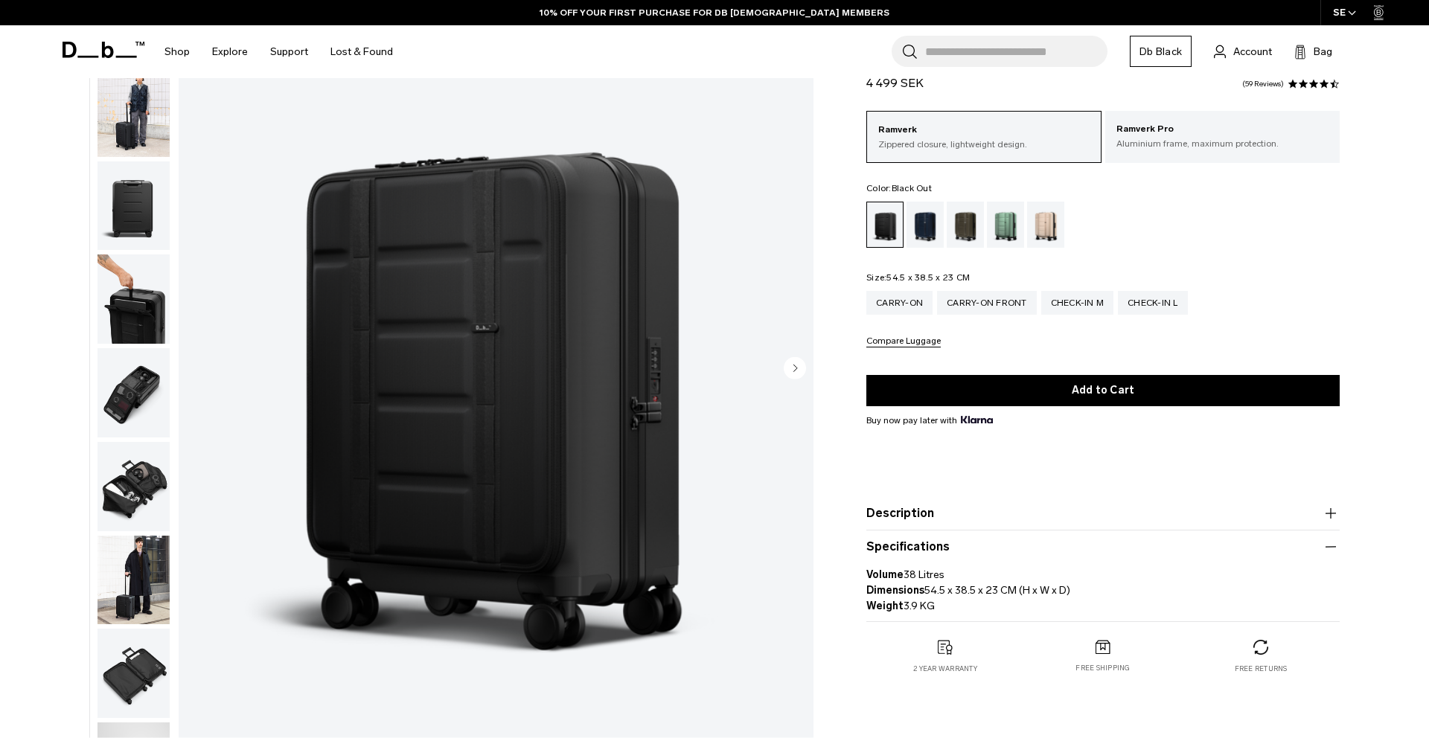
scroll to position [140, 0]
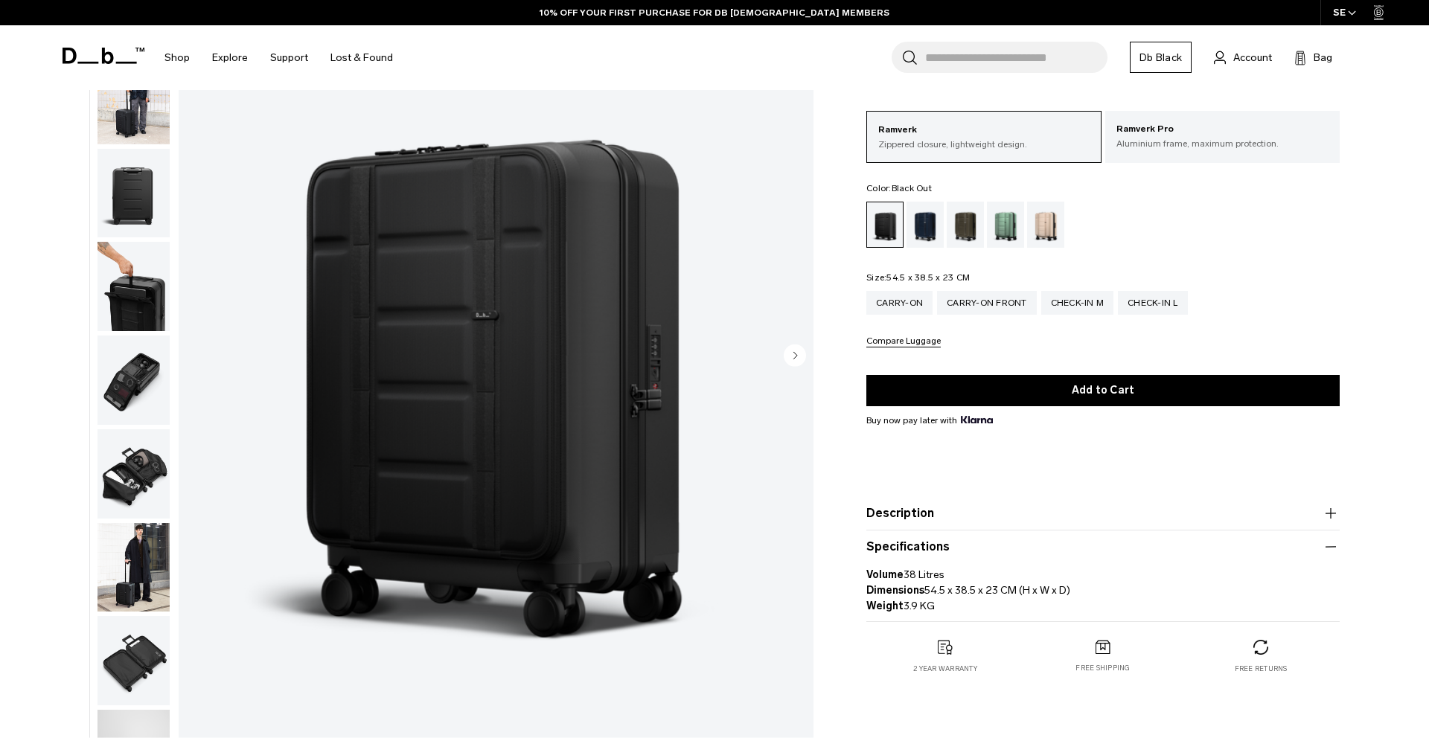
click at [919, 511] on button "Description" at bounding box center [1102, 514] width 473 height 18
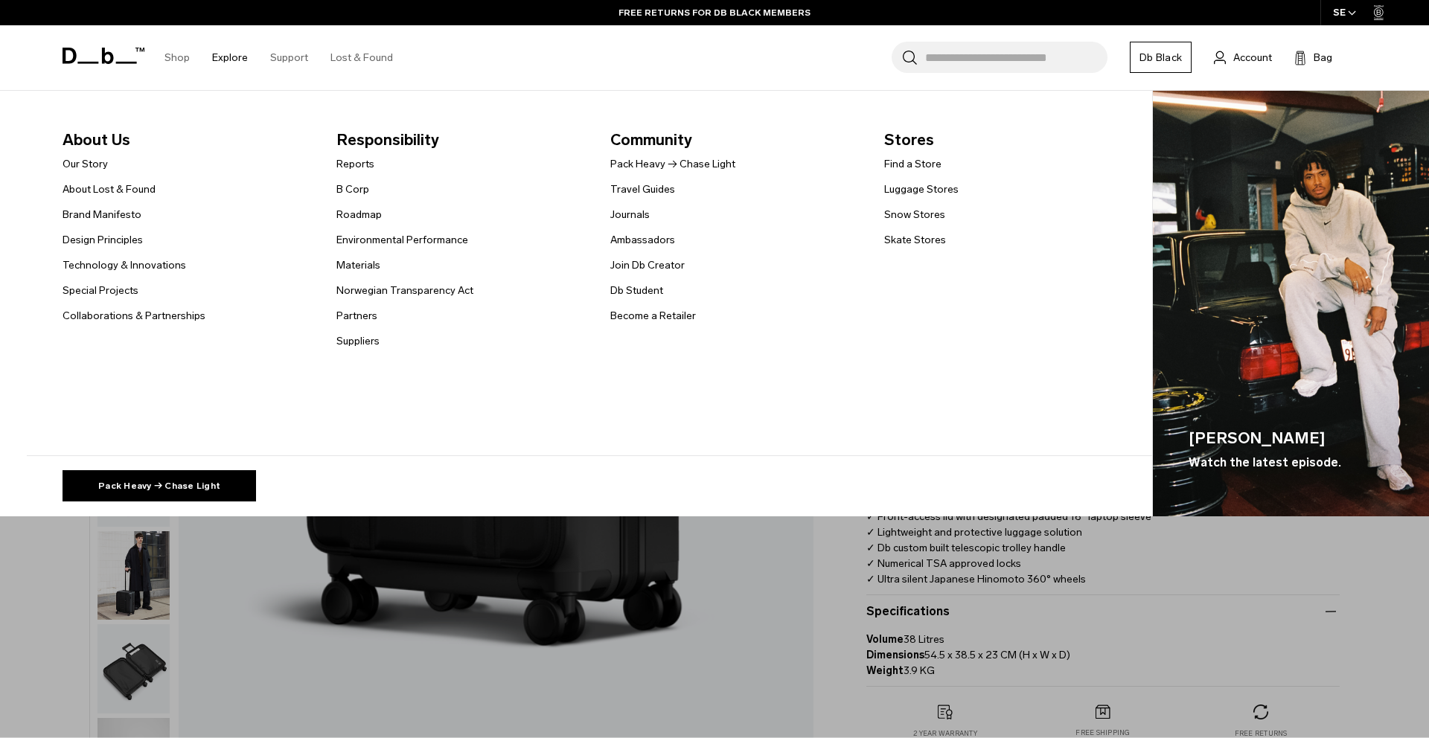
scroll to position [0, 0]
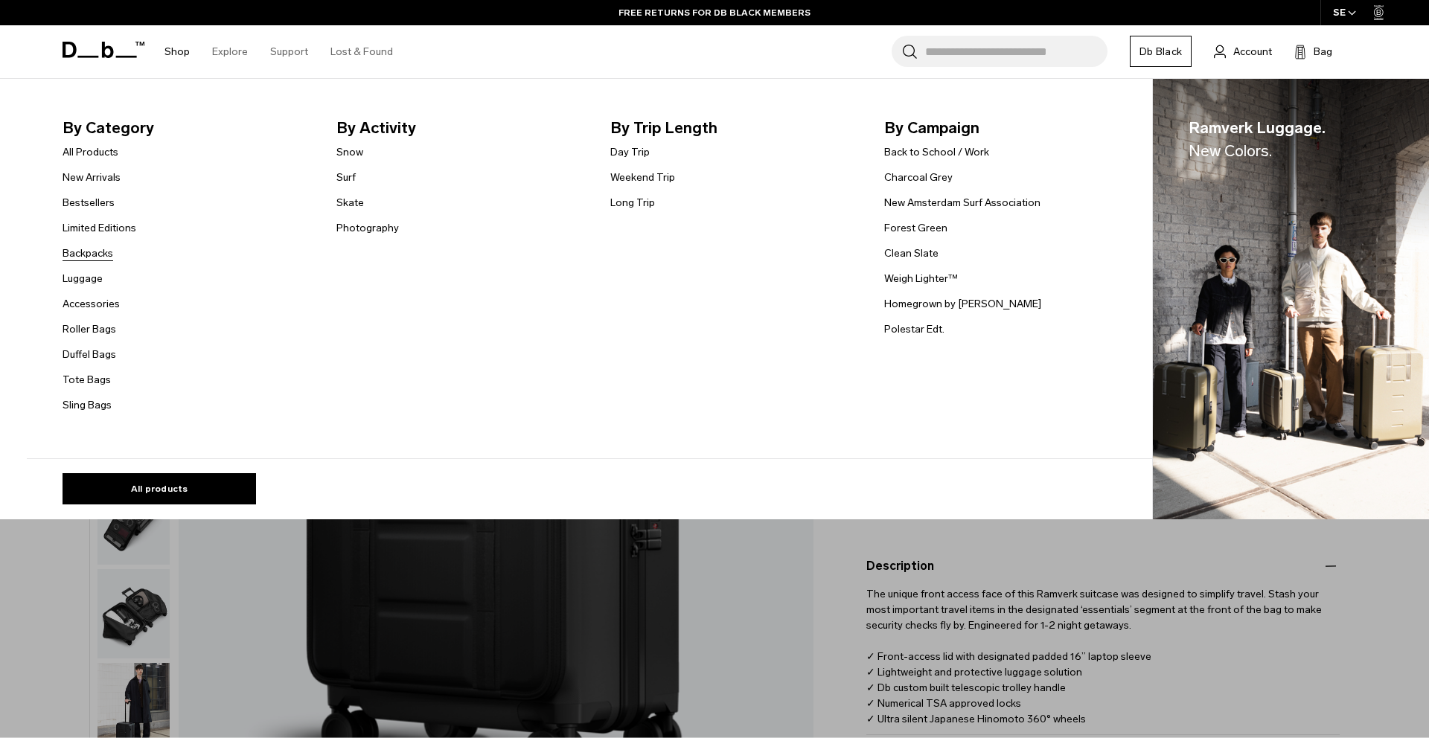
click at [90, 255] on link "Backpacks" at bounding box center [88, 254] width 51 height 16
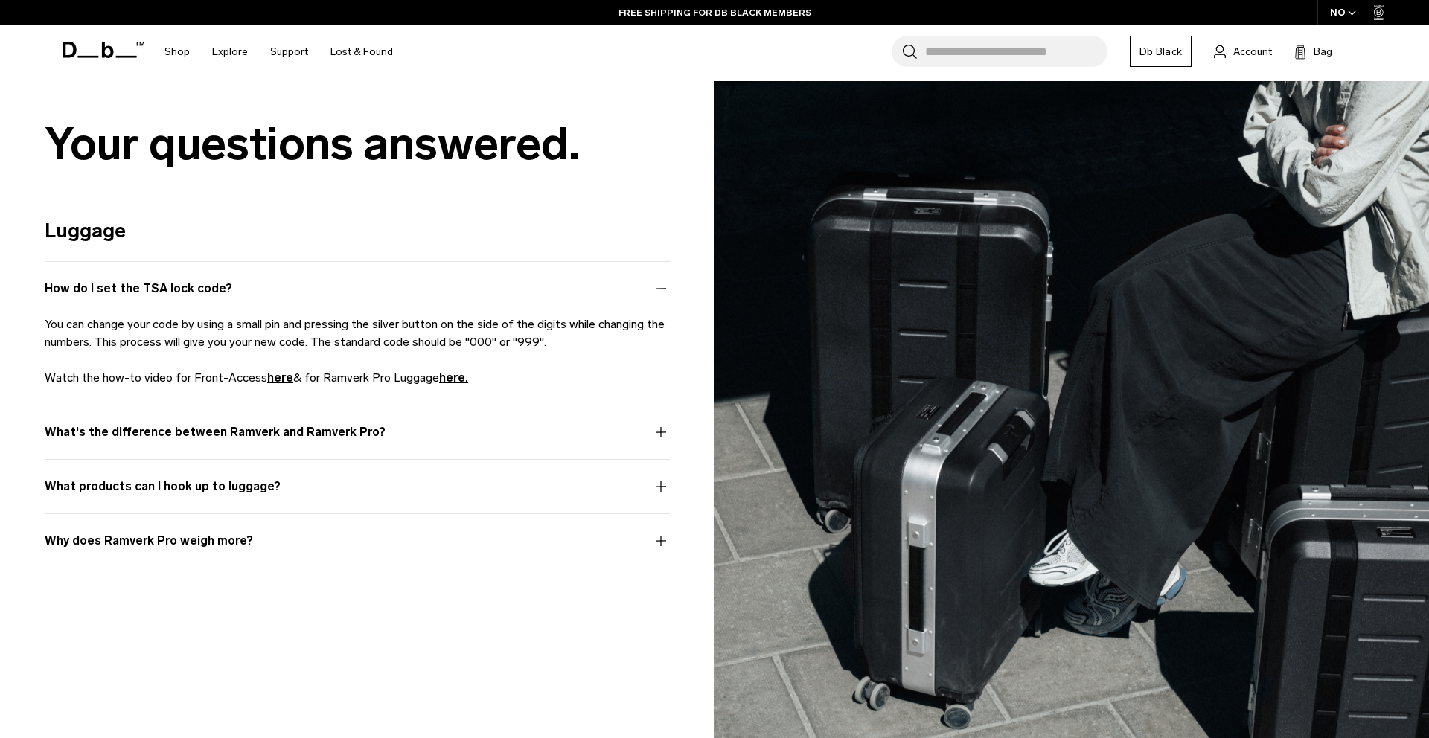
scroll to position [7530, 0]
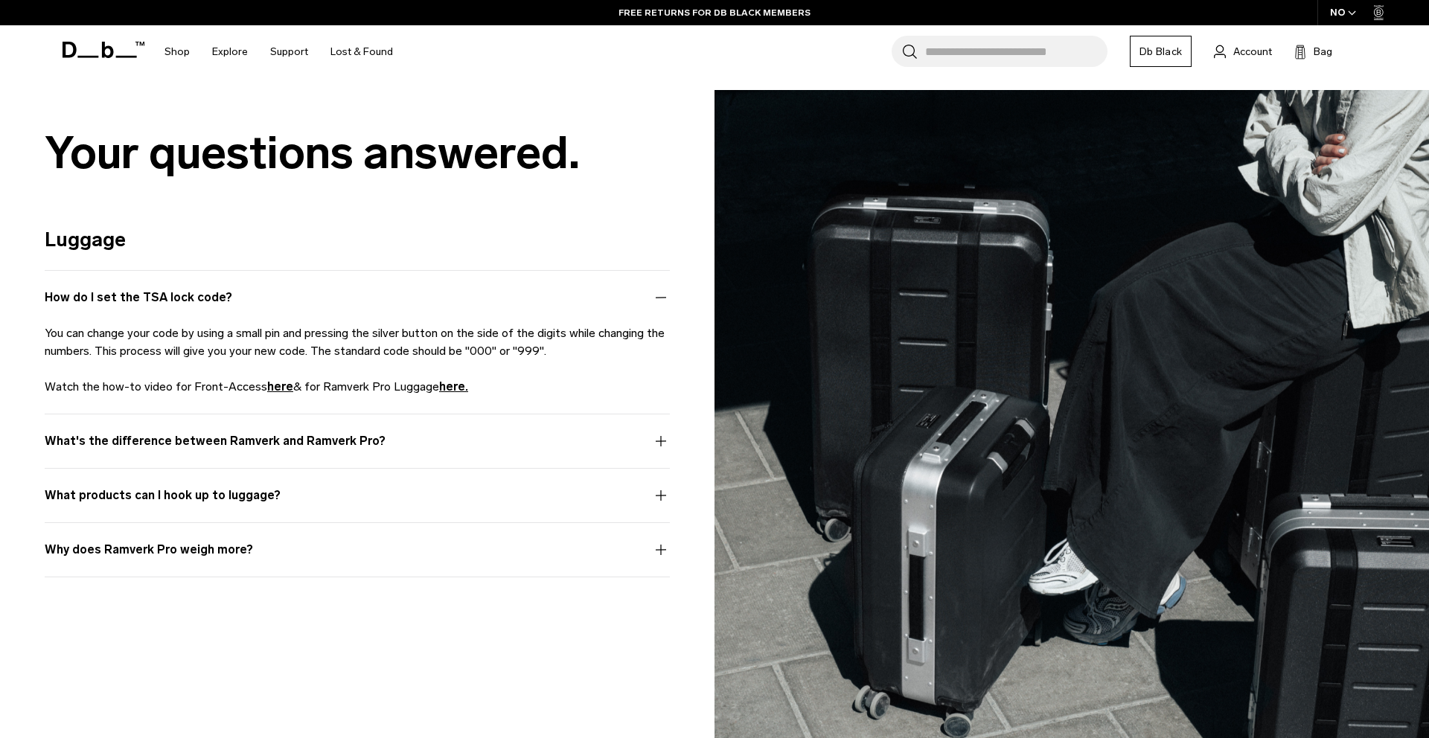
click at [205, 444] on button "What's the difference between Ramverk and Ramverk Pro?" at bounding box center [357, 450] width 625 height 36
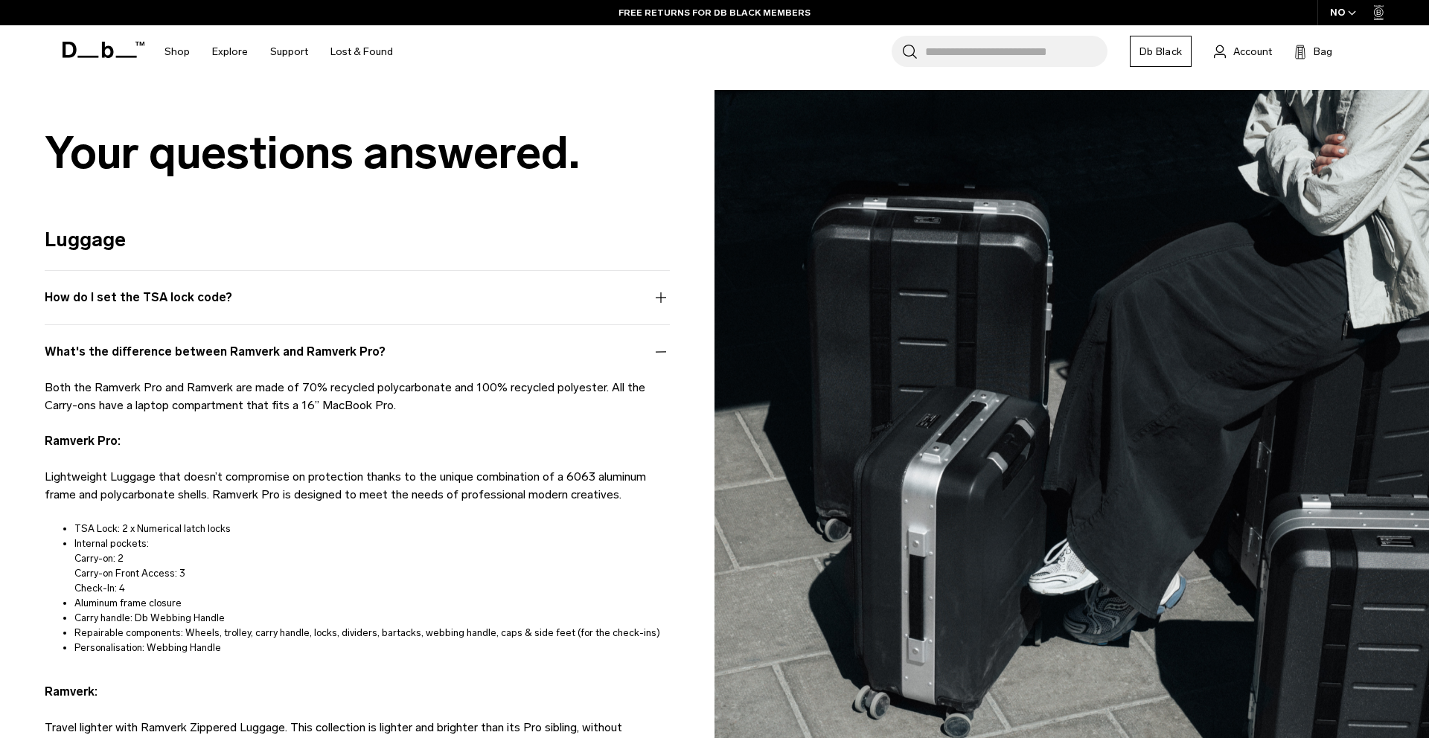
scroll to position [7535, 0]
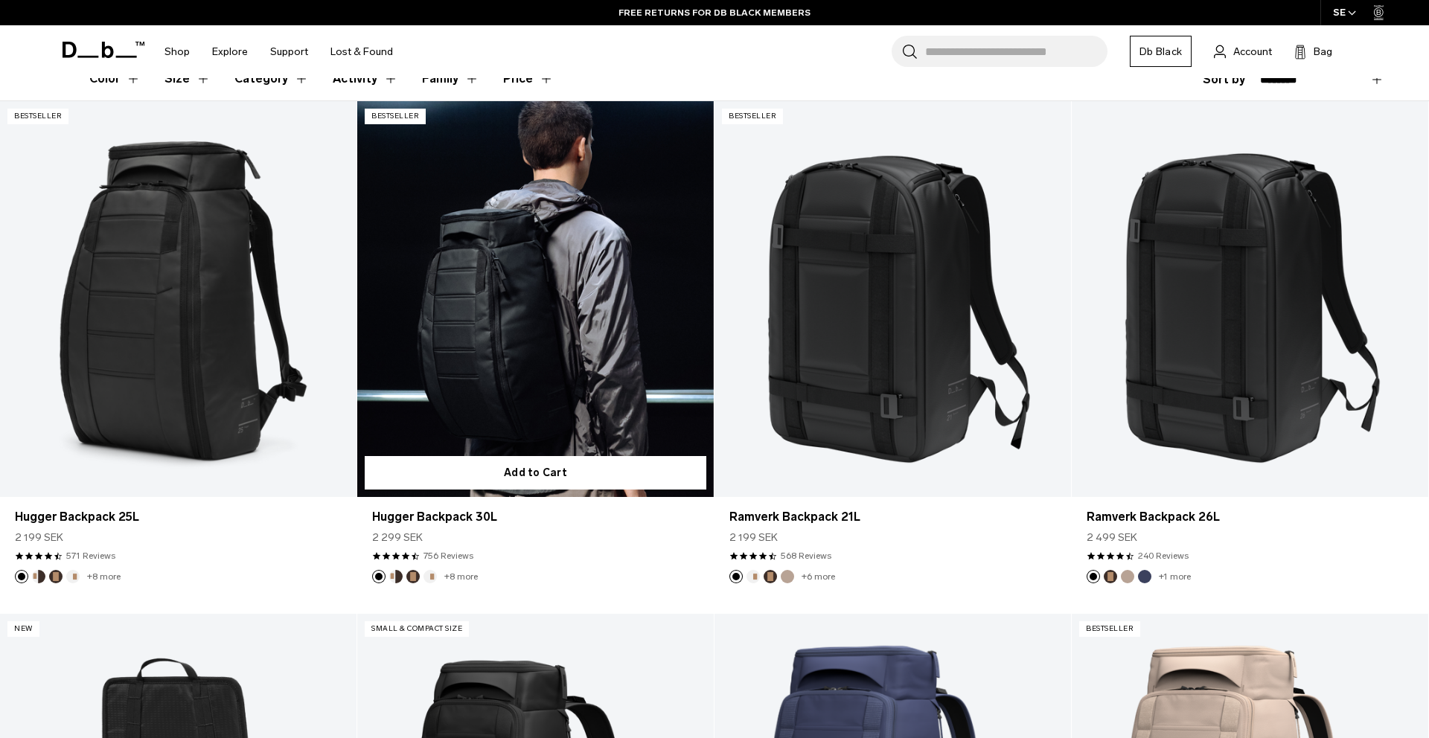
scroll to position [336, 0]
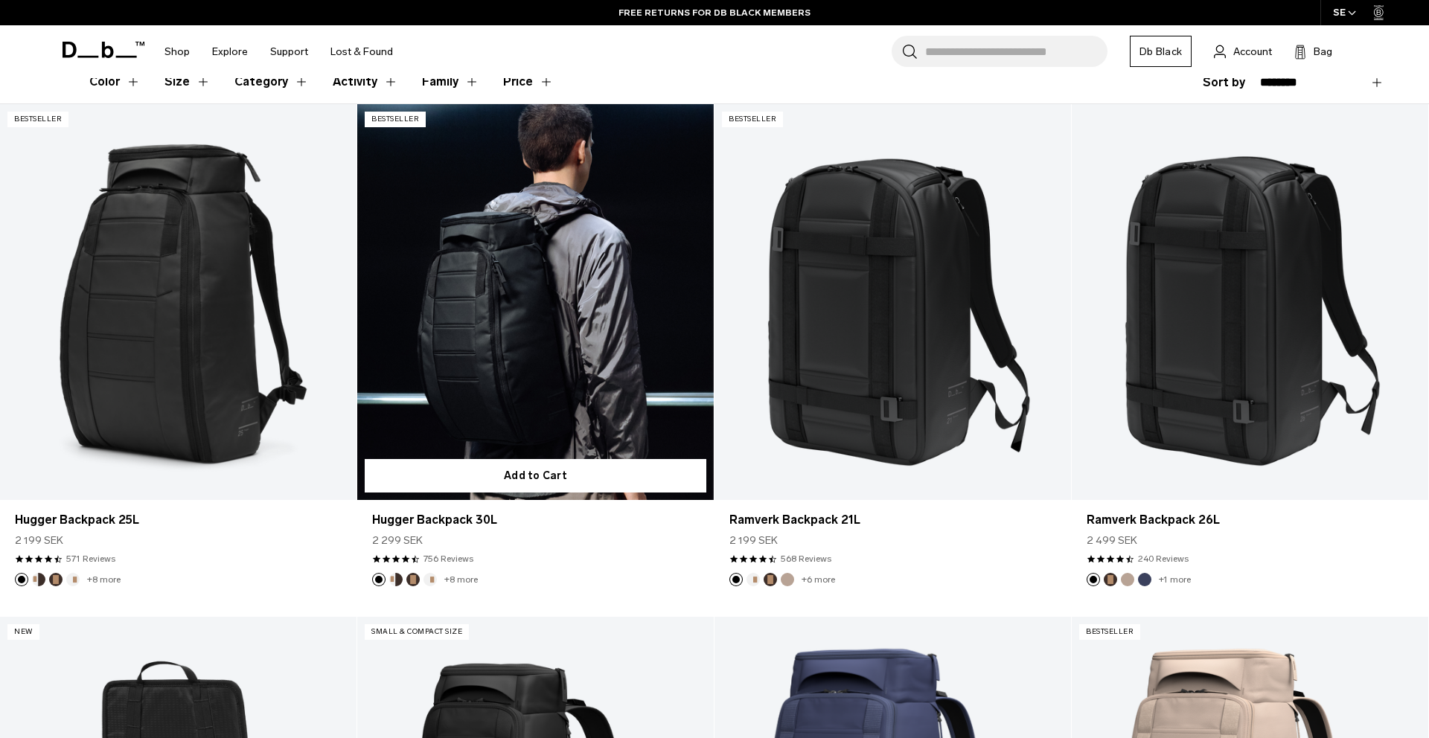
click at [545, 336] on link "Hugger Backpack 30L" at bounding box center [535, 302] width 356 height 396
